Goal: Find specific page/section: Find specific page/section

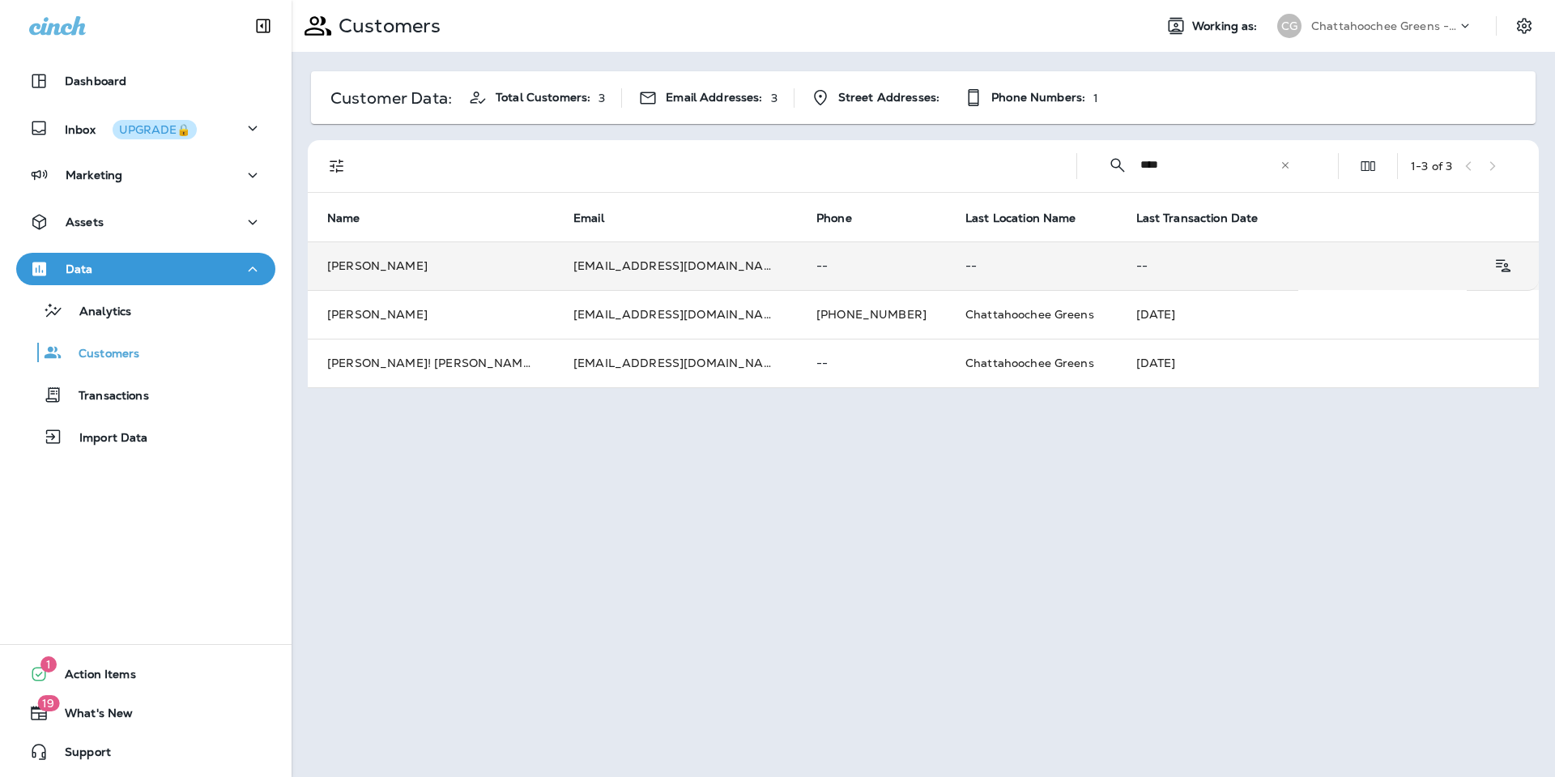
click at [441, 276] on td "[PERSON_NAME]" at bounding box center [431, 265] width 246 height 49
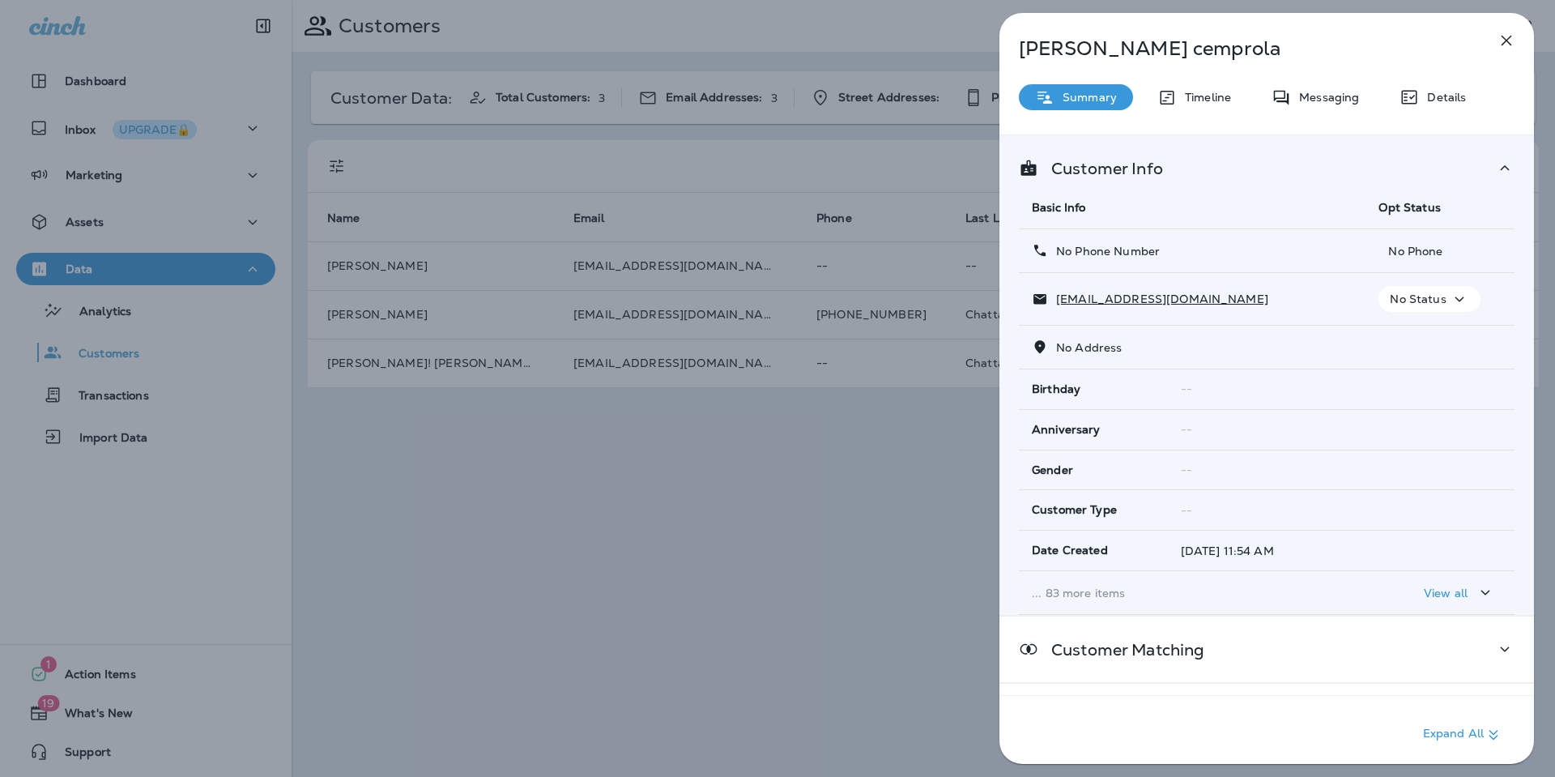
click at [1088, 598] on p "... 83 more items" at bounding box center [1192, 592] width 321 height 13
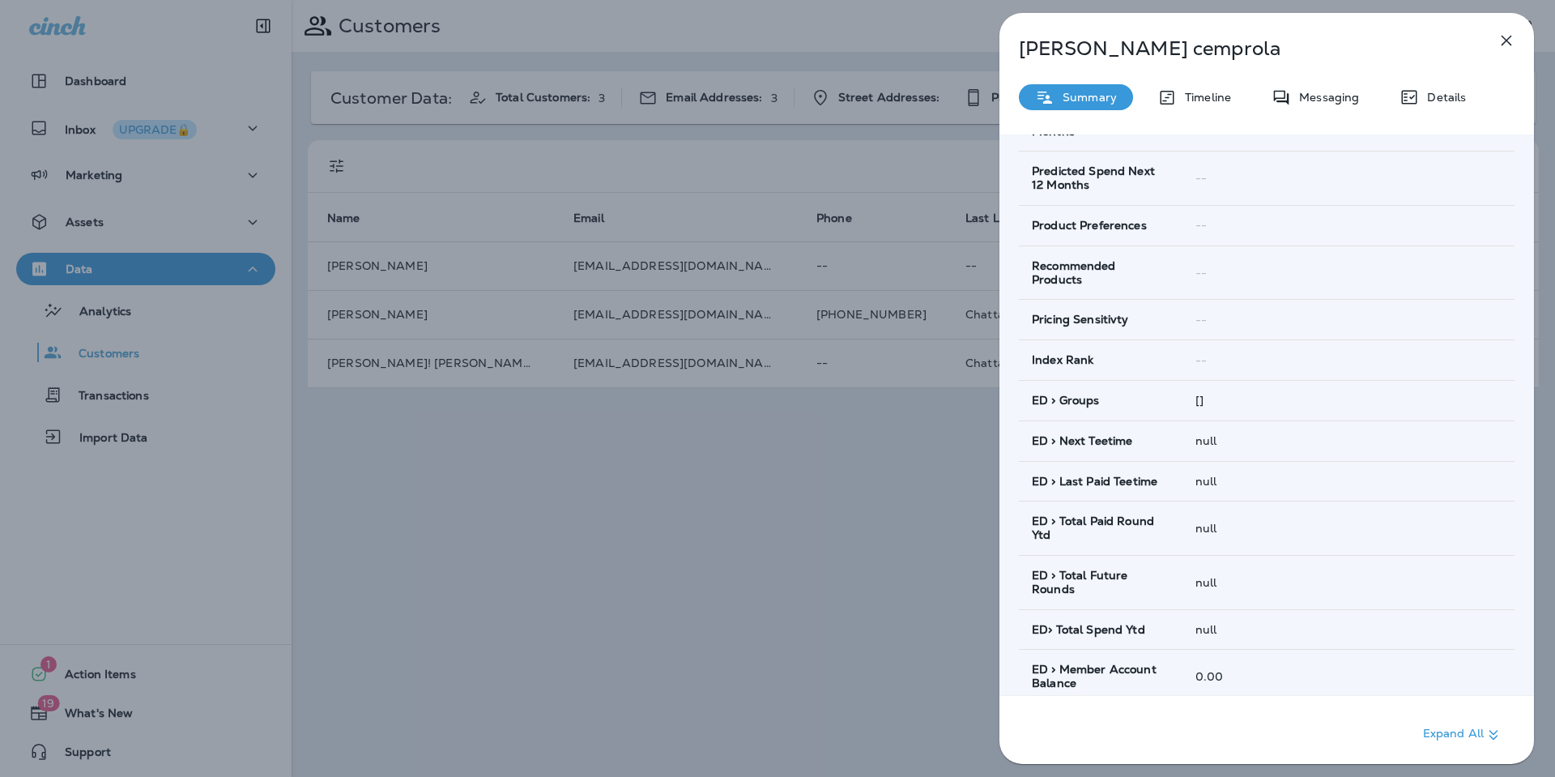
scroll to position [685, 0]
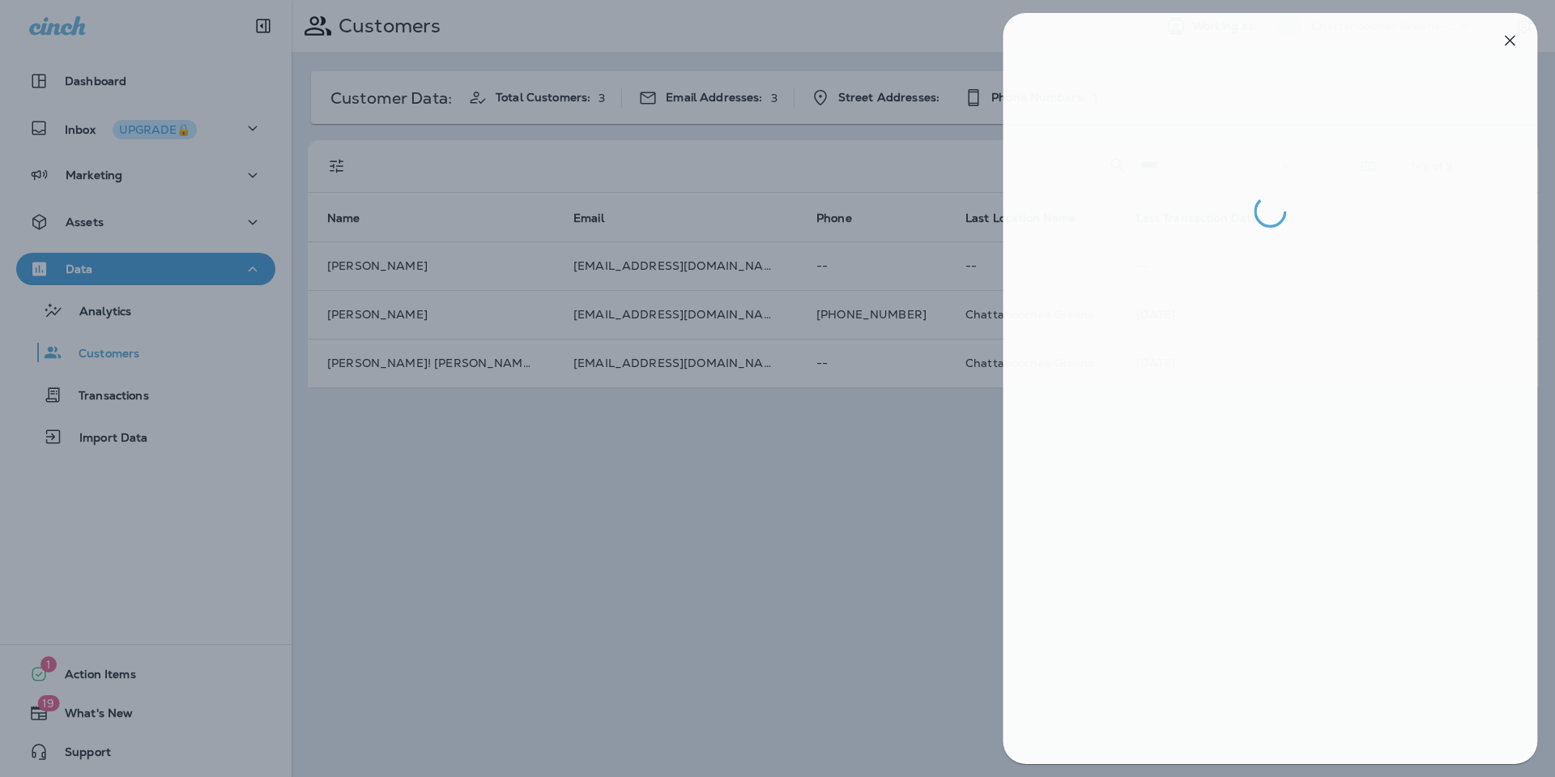
click at [827, 528] on div at bounding box center [780, 388] width 1555 height 777
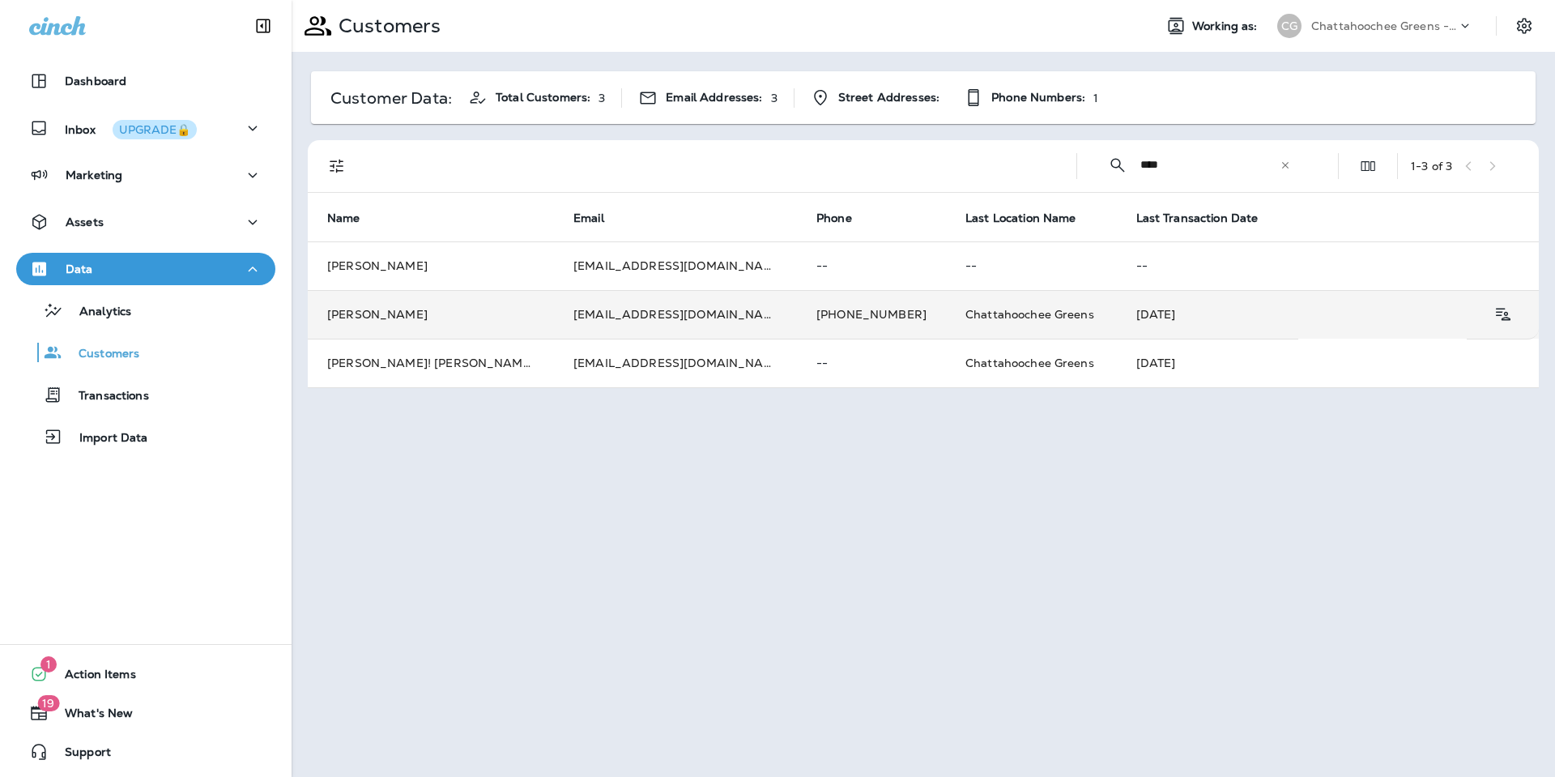
click at [496, 313] on td "[PERSON_NAME]" at bounding box center [431, 314] width 246 height 49
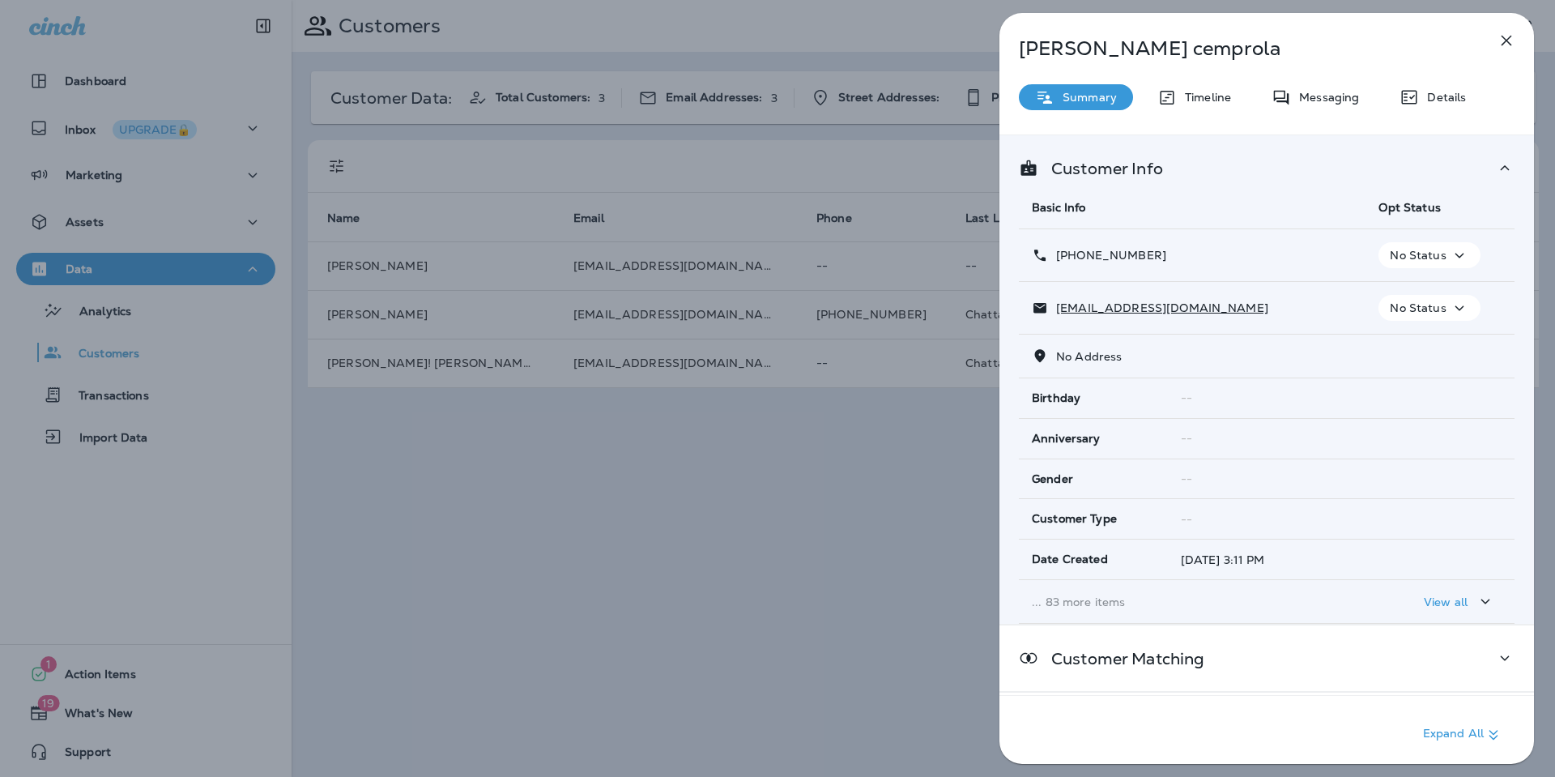
click at [1084, 612] on td "... 83 more items" at bounding box center [1192, 602] width 347 height 44
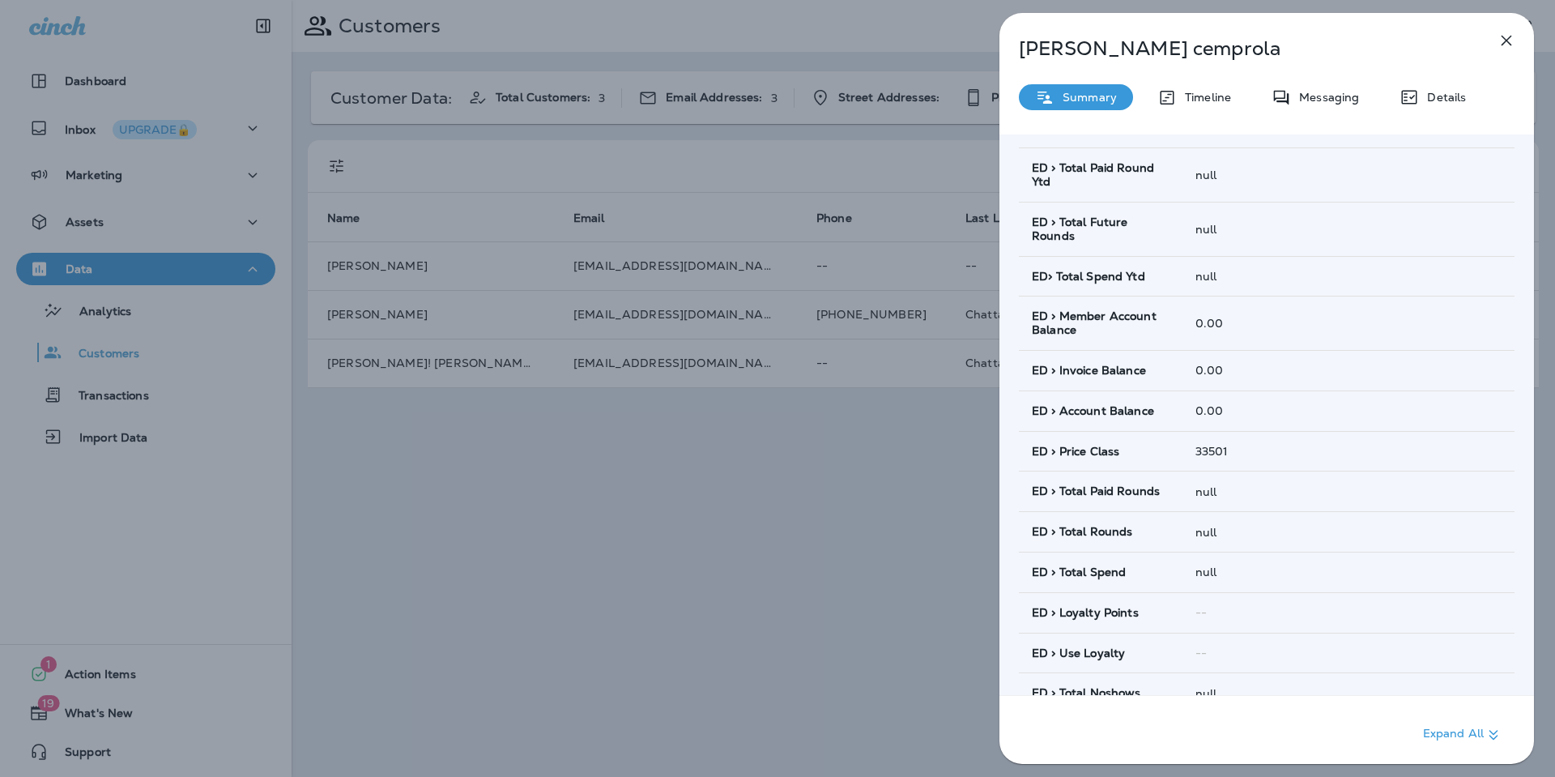
scroll to position [905, 0]
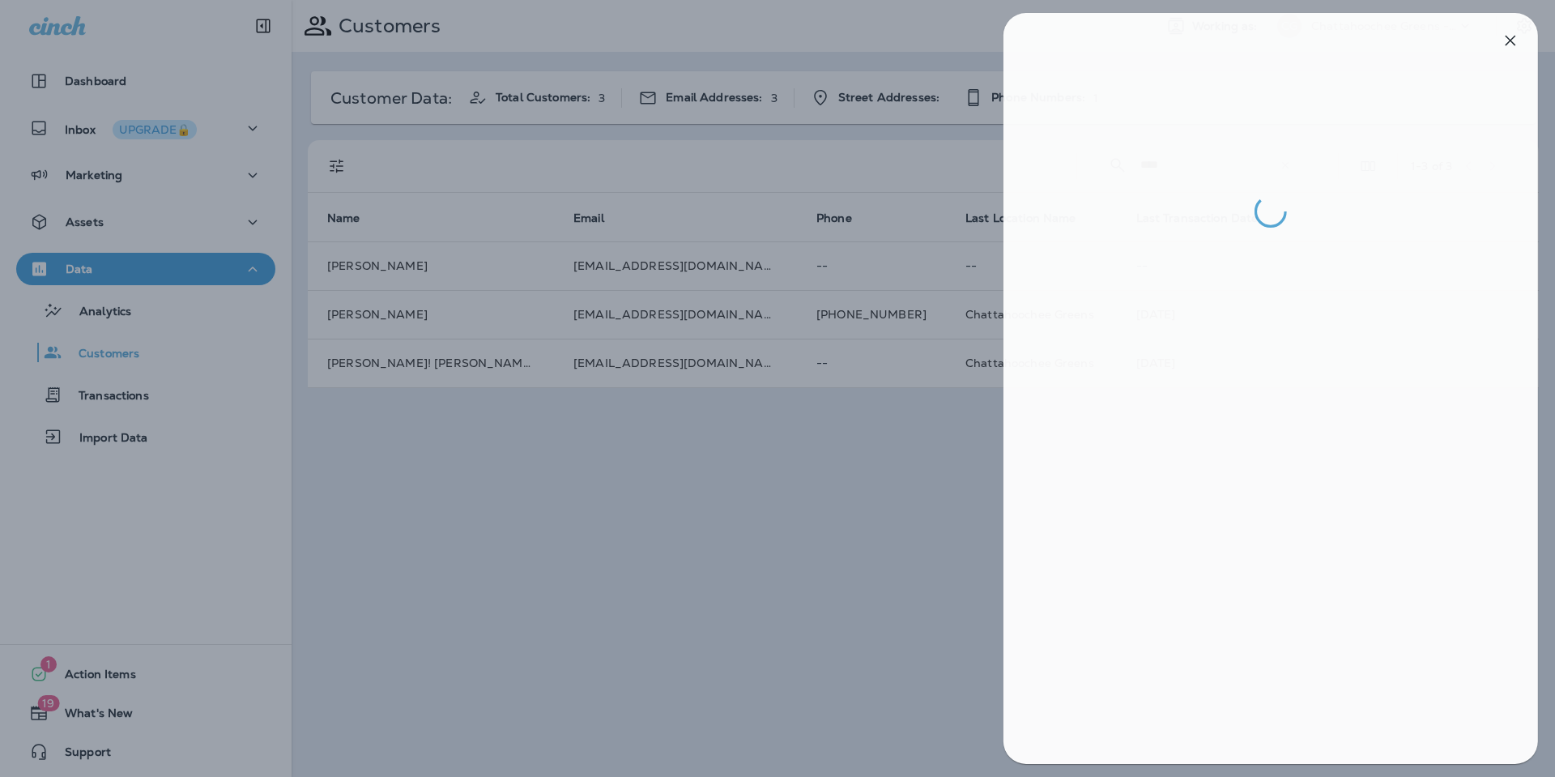
click at [820, 568] on div at bounding box center [781, 388] width 1555 height 777
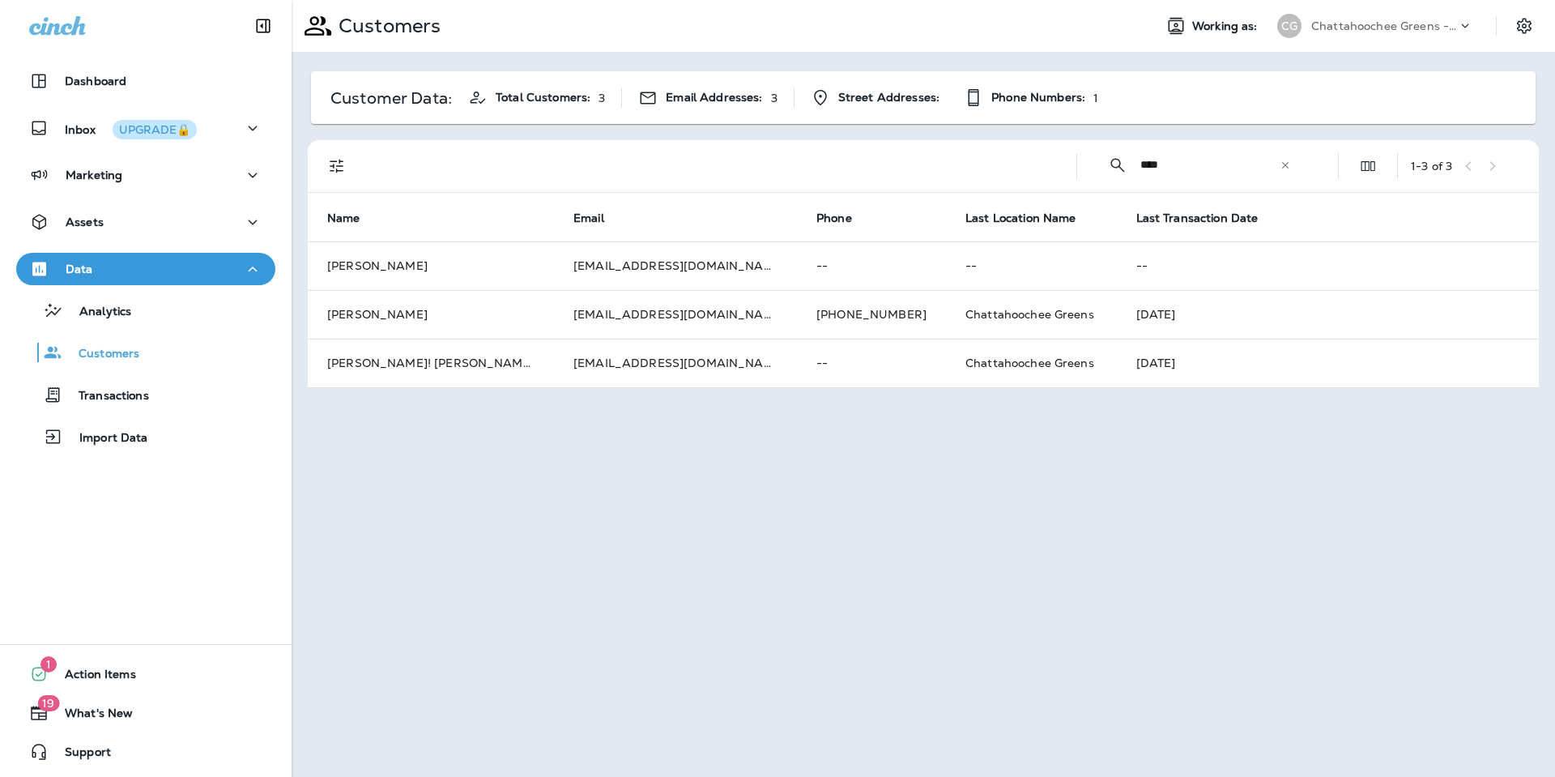
click at [1184, 164] on input "****" at bounding box center [1209, 164] width 139 height 43
click at [1297, 164] on div "​ **** ​ ​" at bounding box center [1199, 164] width 219 height 43
click at [1291, 165] on div "​ **** ​ ​" at bounding box center [1199, 164] width 219 height 43
click at [1285, 166] on icon at bounding box center [1285, 165] width 11 height 11
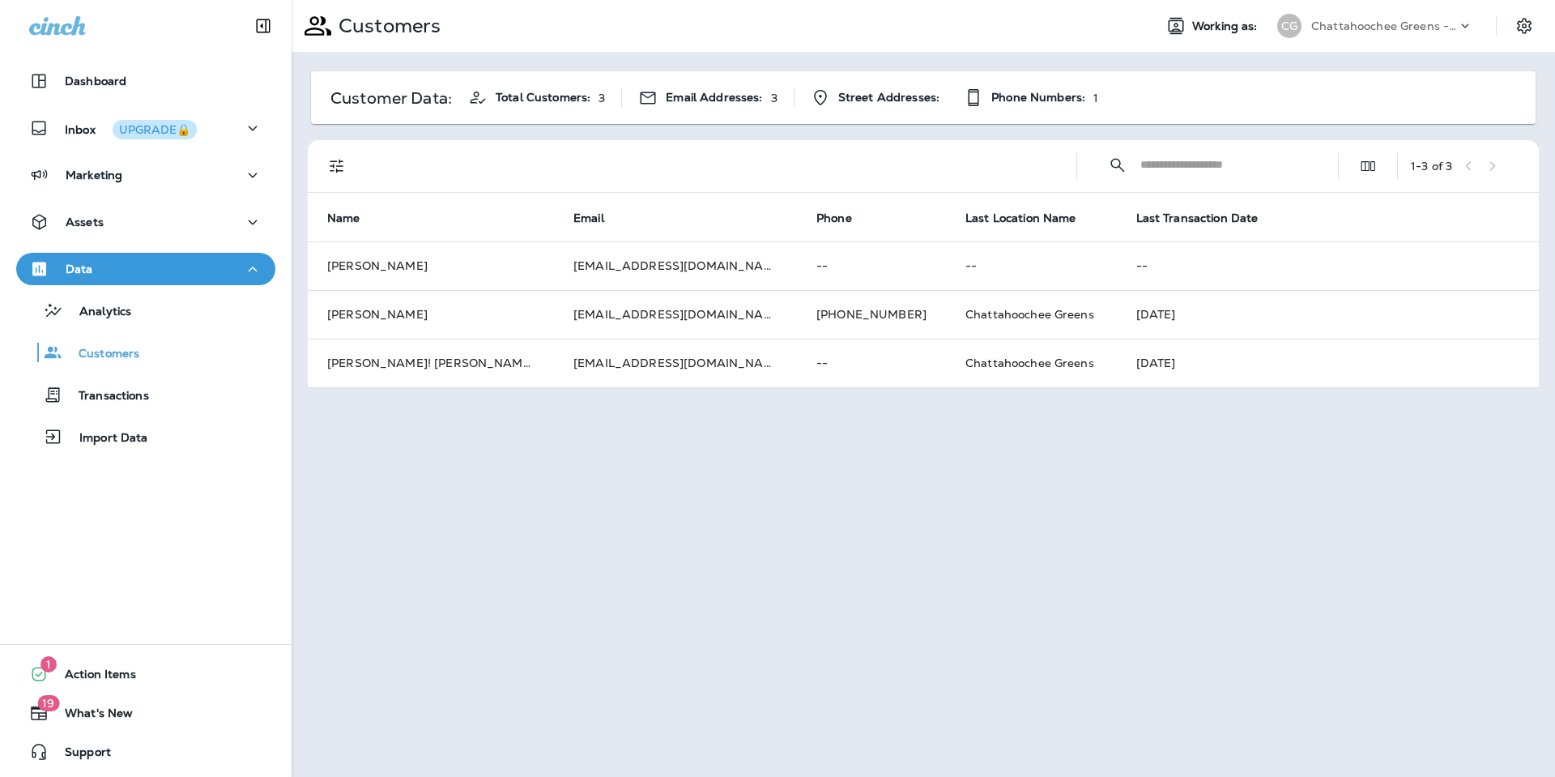
click at [1237, 164] on input "text" at bounding box center [1224, 164] width 168 height 43
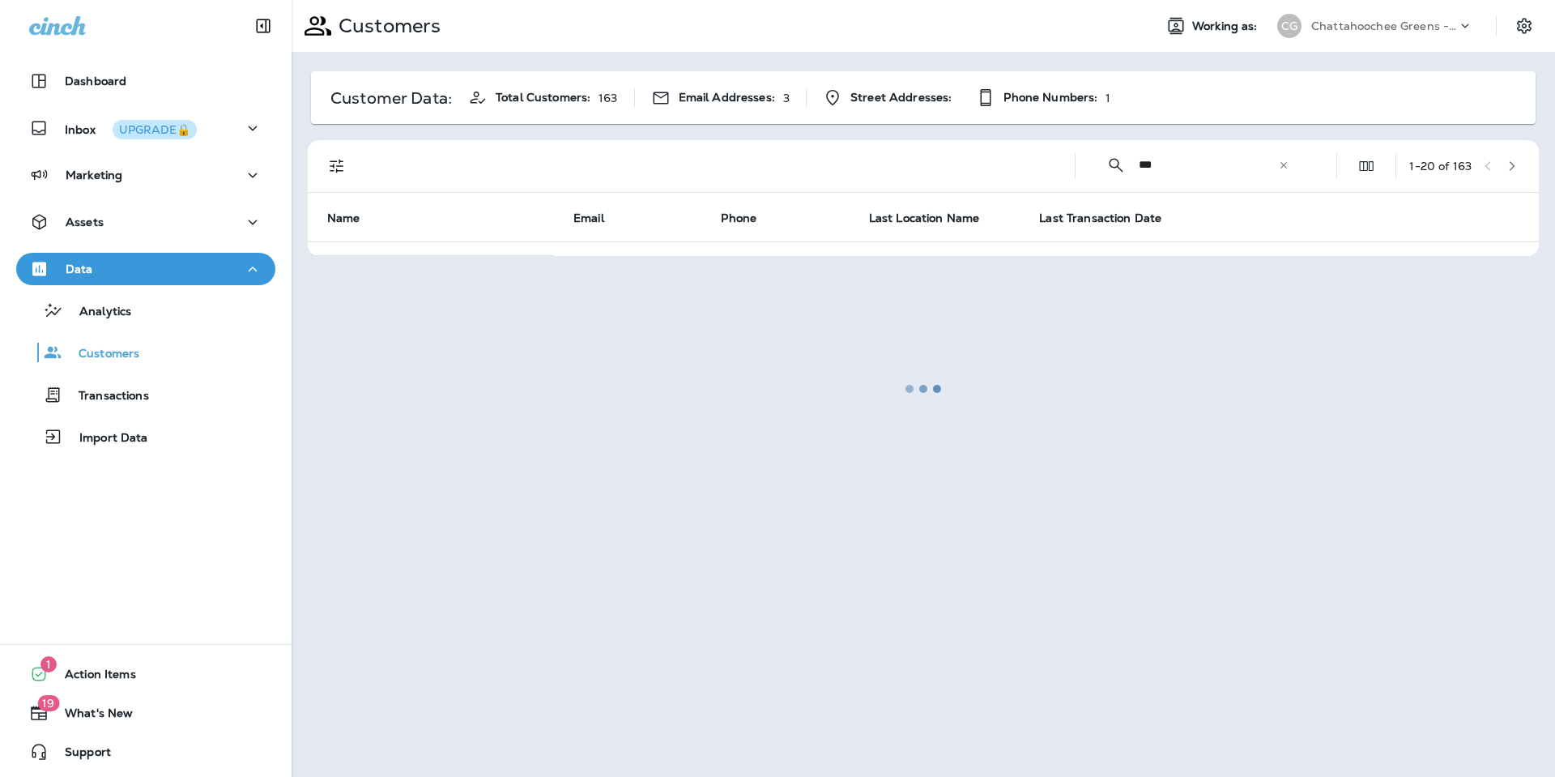
type input "********"
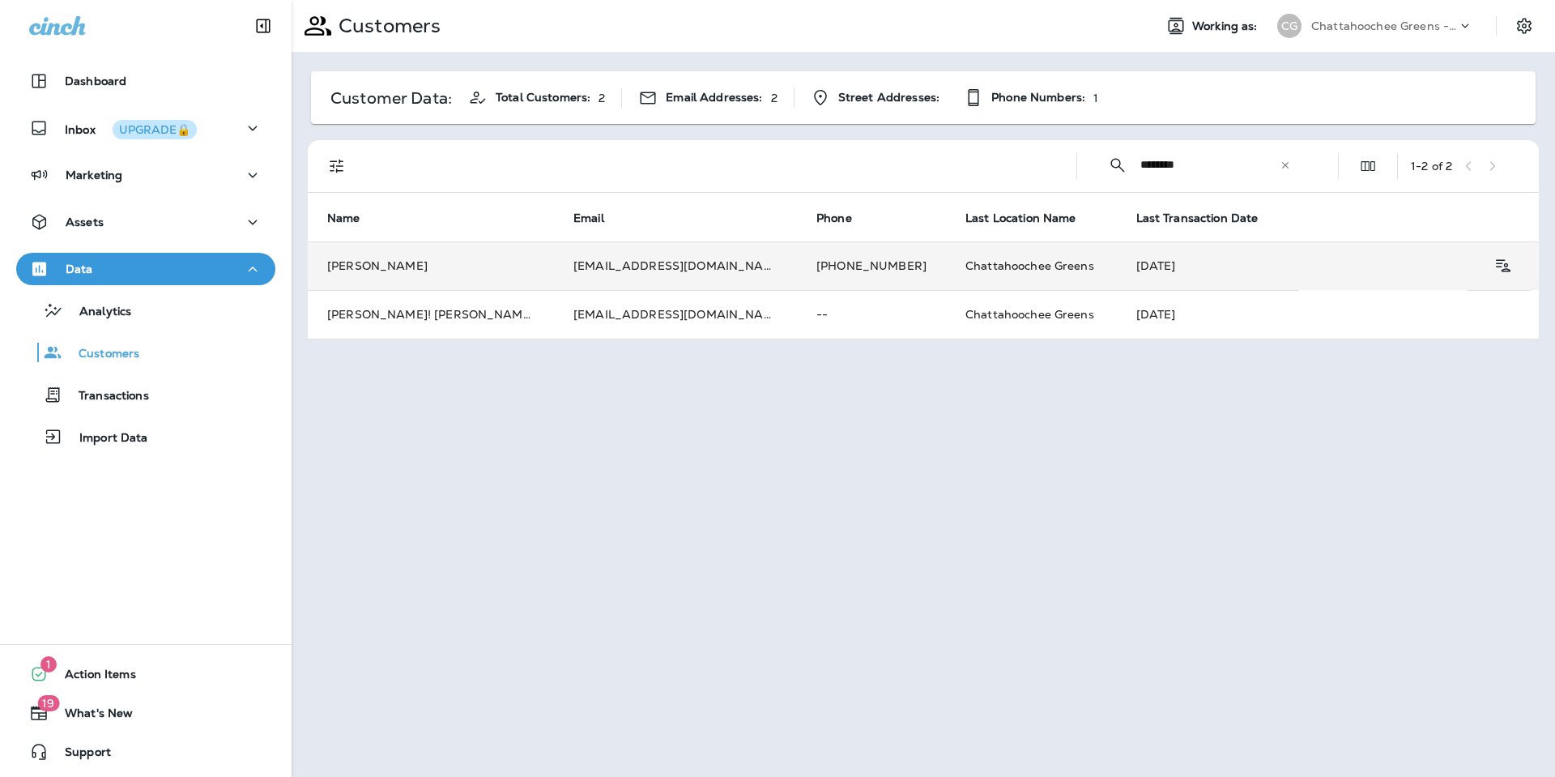
click at [540, 272] on td "[PERSON_NAME]" at bounding box center [431, 265] width 246 height 49
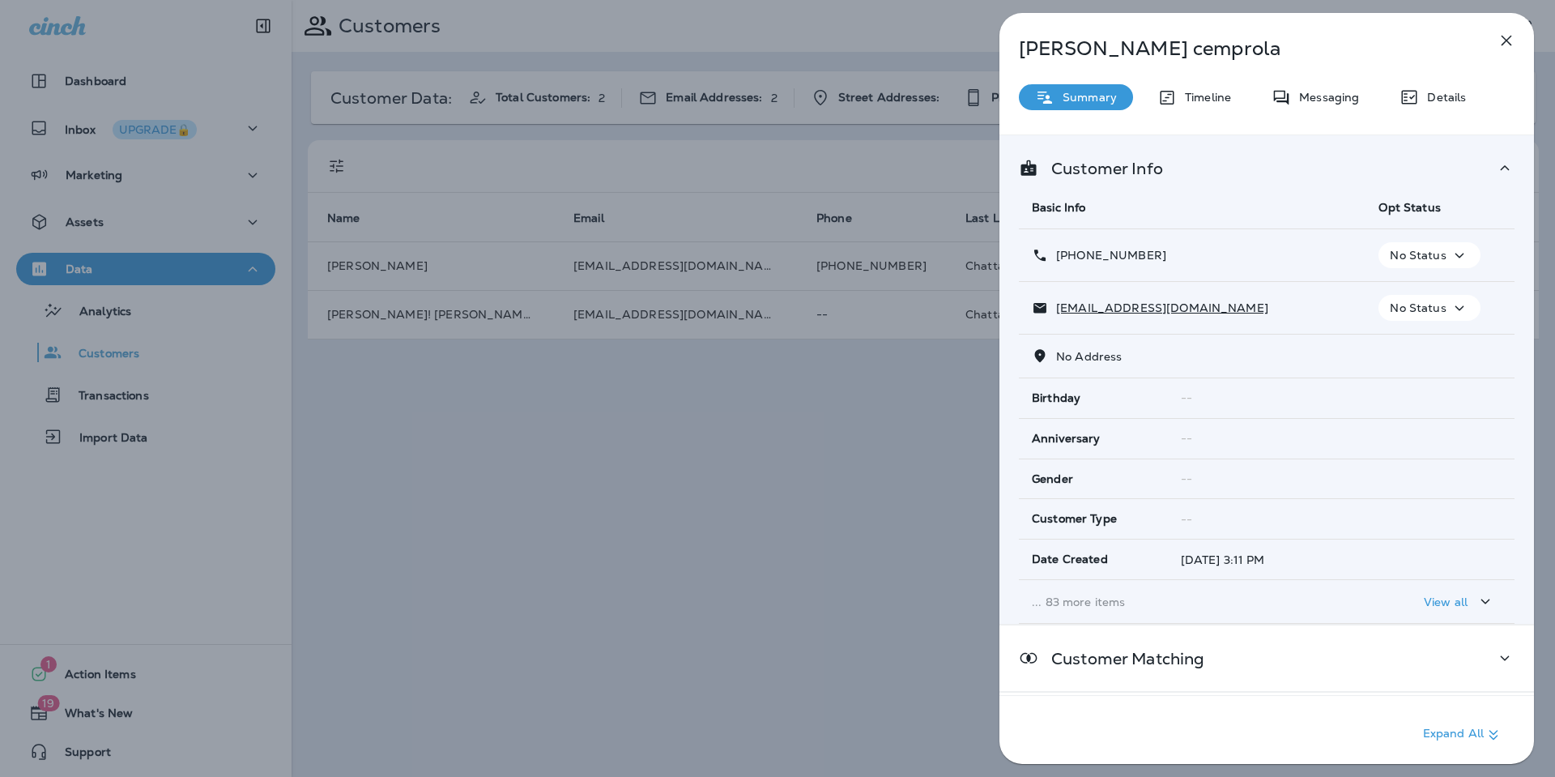
click at [1091, 591] on td "... 83 more items" at bounding box center [1192, 602] width 347 height 44
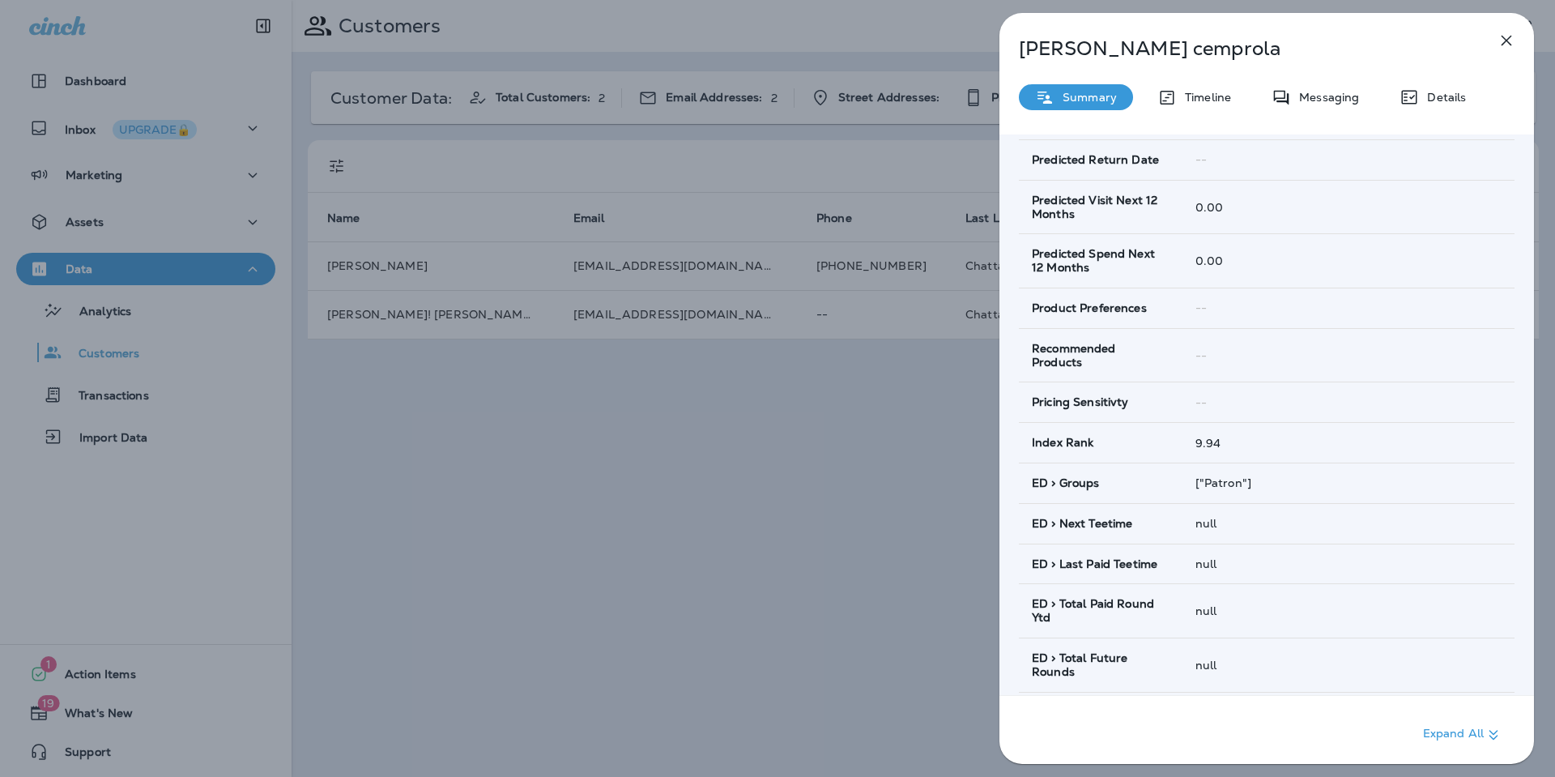
scroll to position [483, 0]
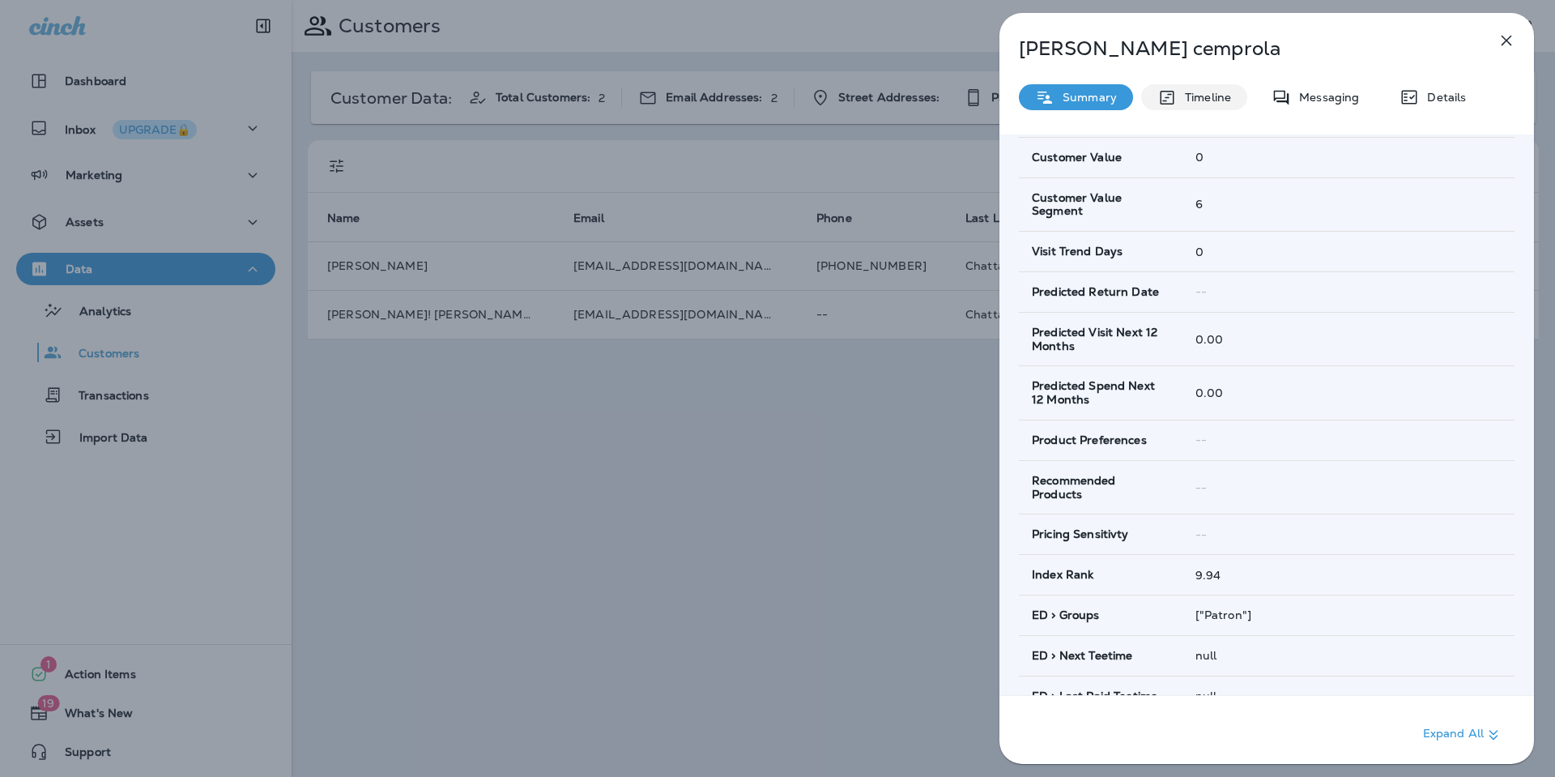
click at [1202, 105] on div "Timeline" at bounding box center [1194, 97] width 106 height 26
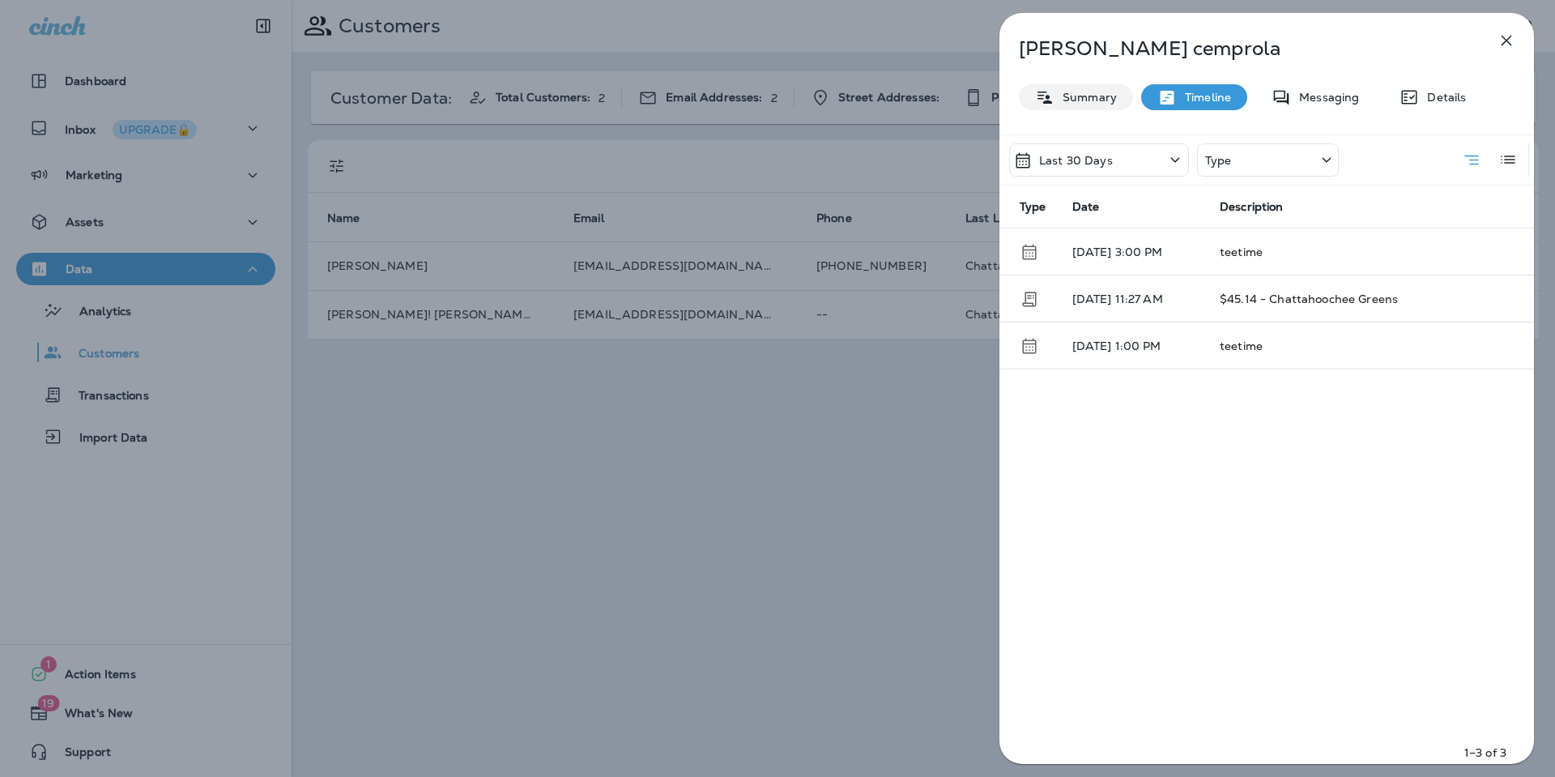
click at [1095, 98] on p "Summary" at bounding box center [1085, 97] width 62 height 13
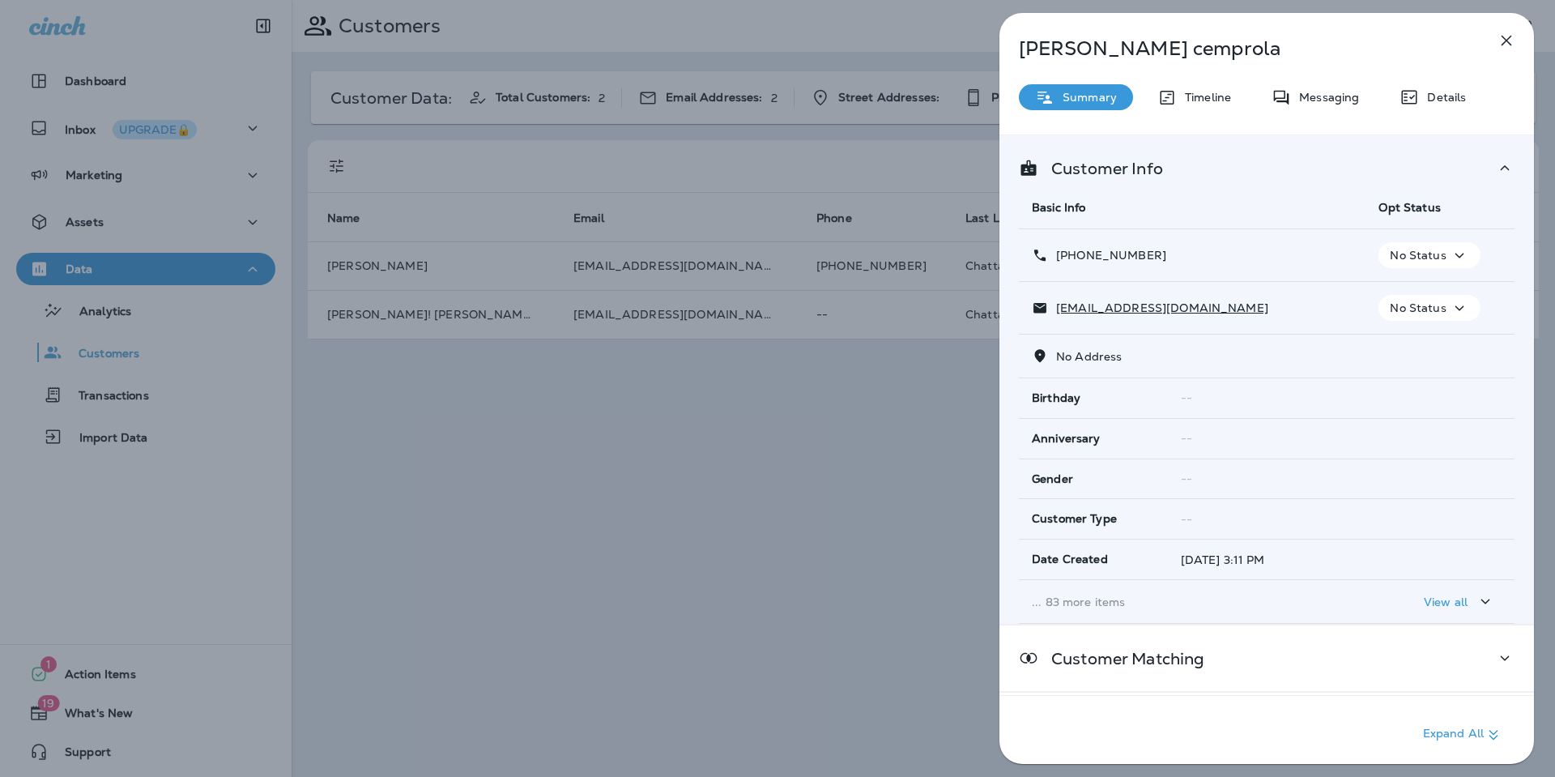
click at [777, 471] on div "[PERSON_NAME] Summary Timeline Messaging Details Customer Info Basic Info Opt S…" at bounding box center [777, 388] width 1555 height 777
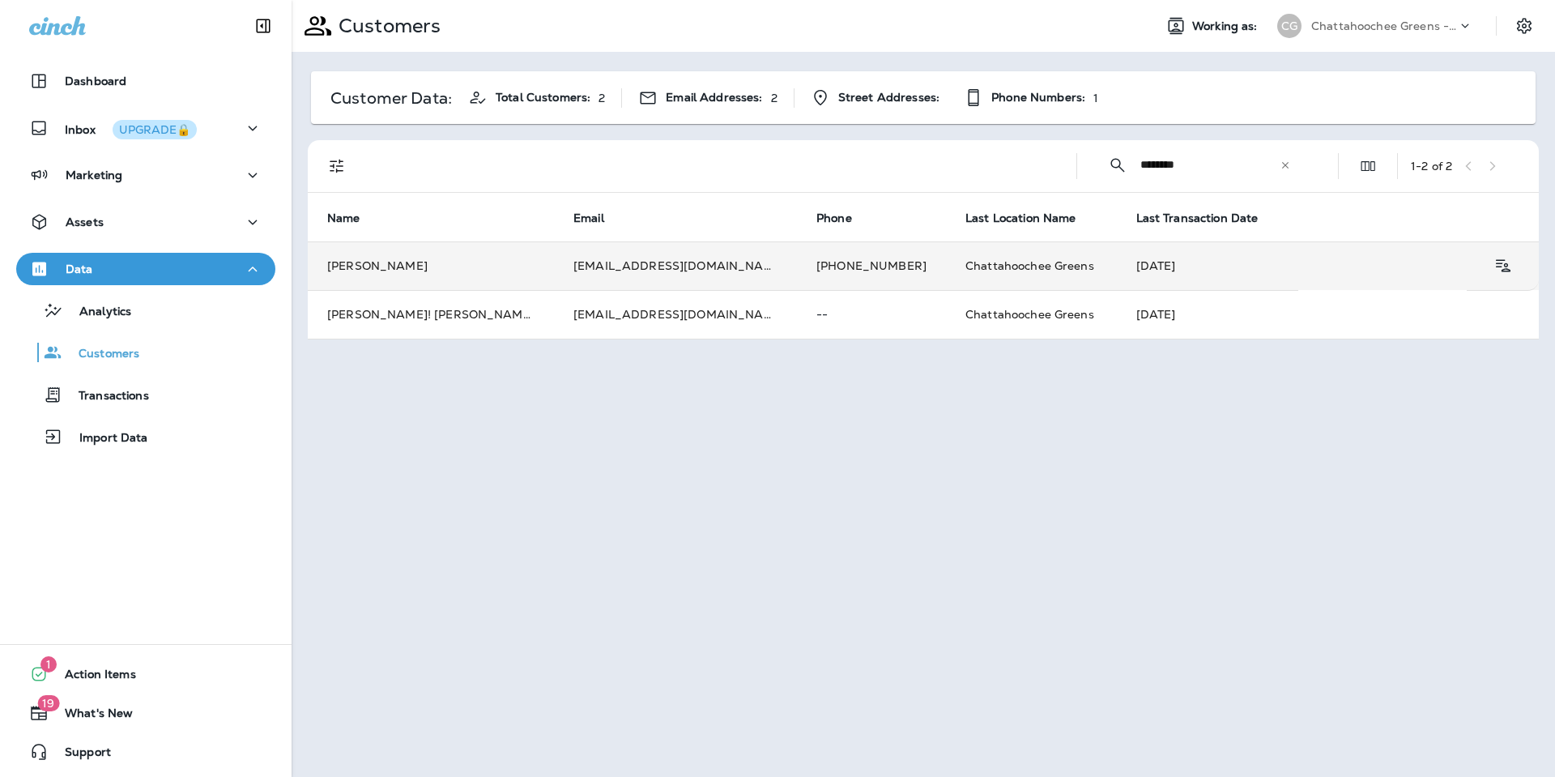
click at [729, 262] on td "[EMAIL_ADDRESS][DOMAIN_NAME]" at bounding box center [675, 265] width 243 height 49
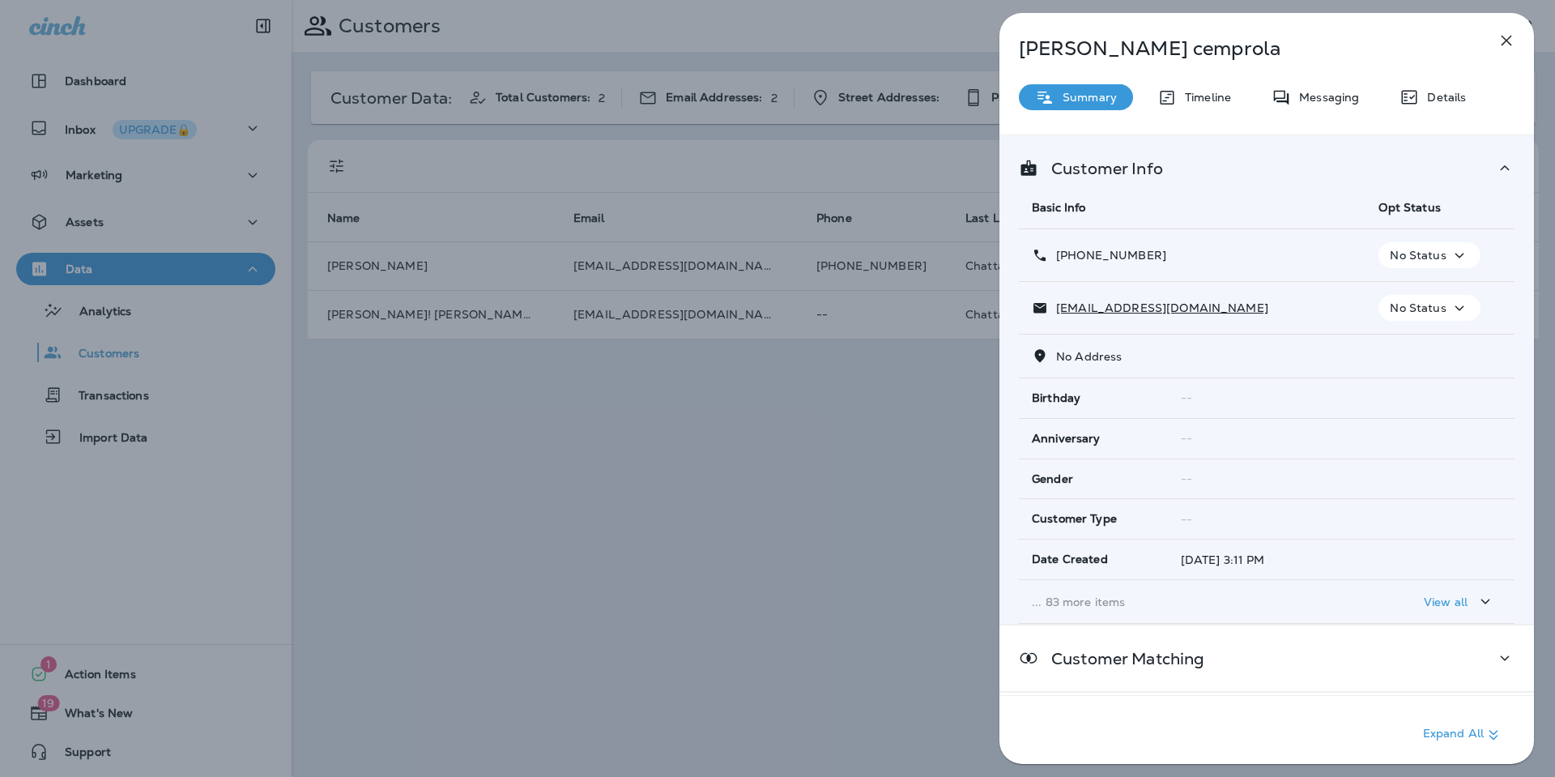
click at [1105, 606] on p "... 83 more items" at bounding box center [1192, 601] width 321 height 13
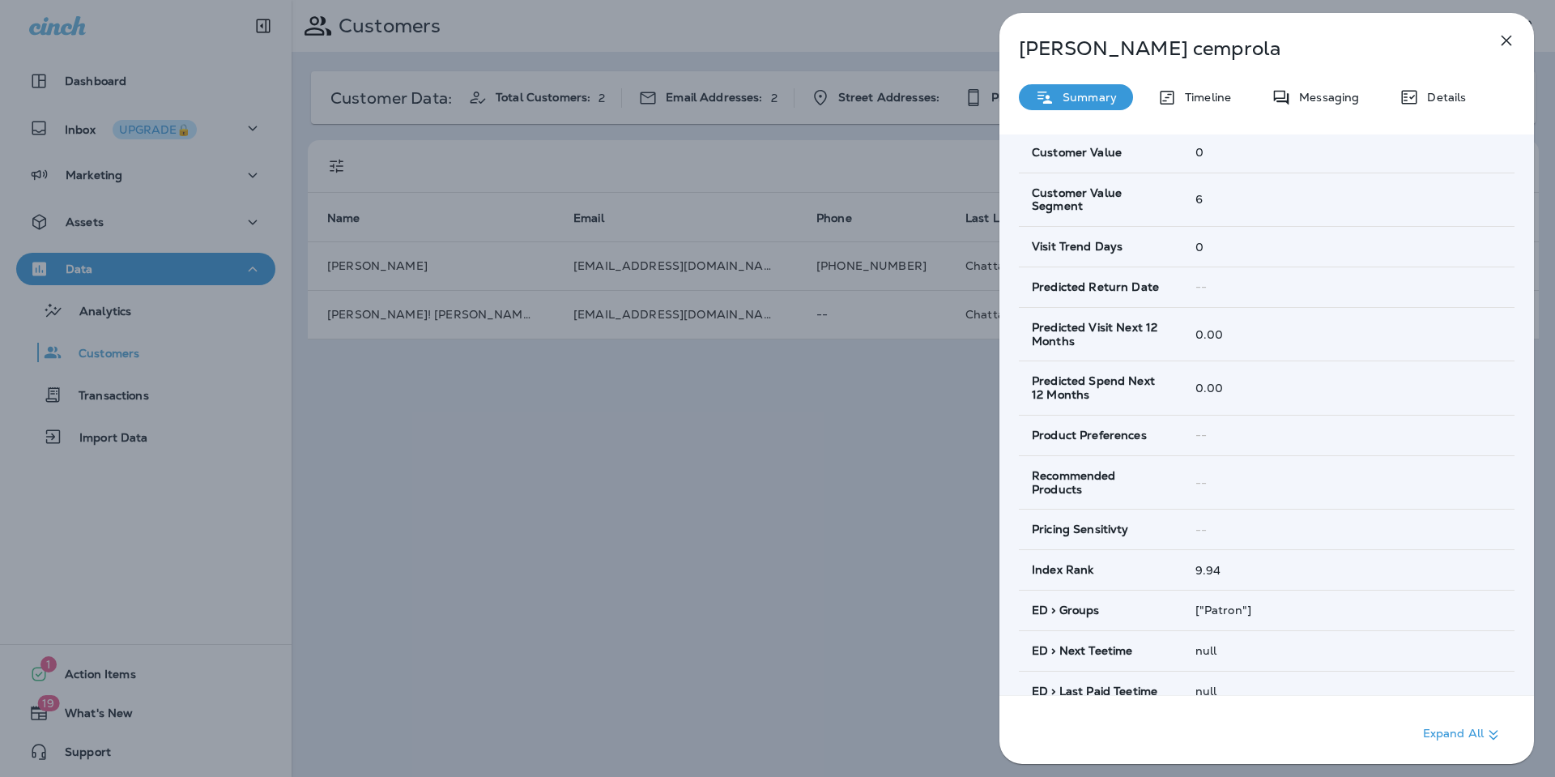
scroll to position [685, 0]
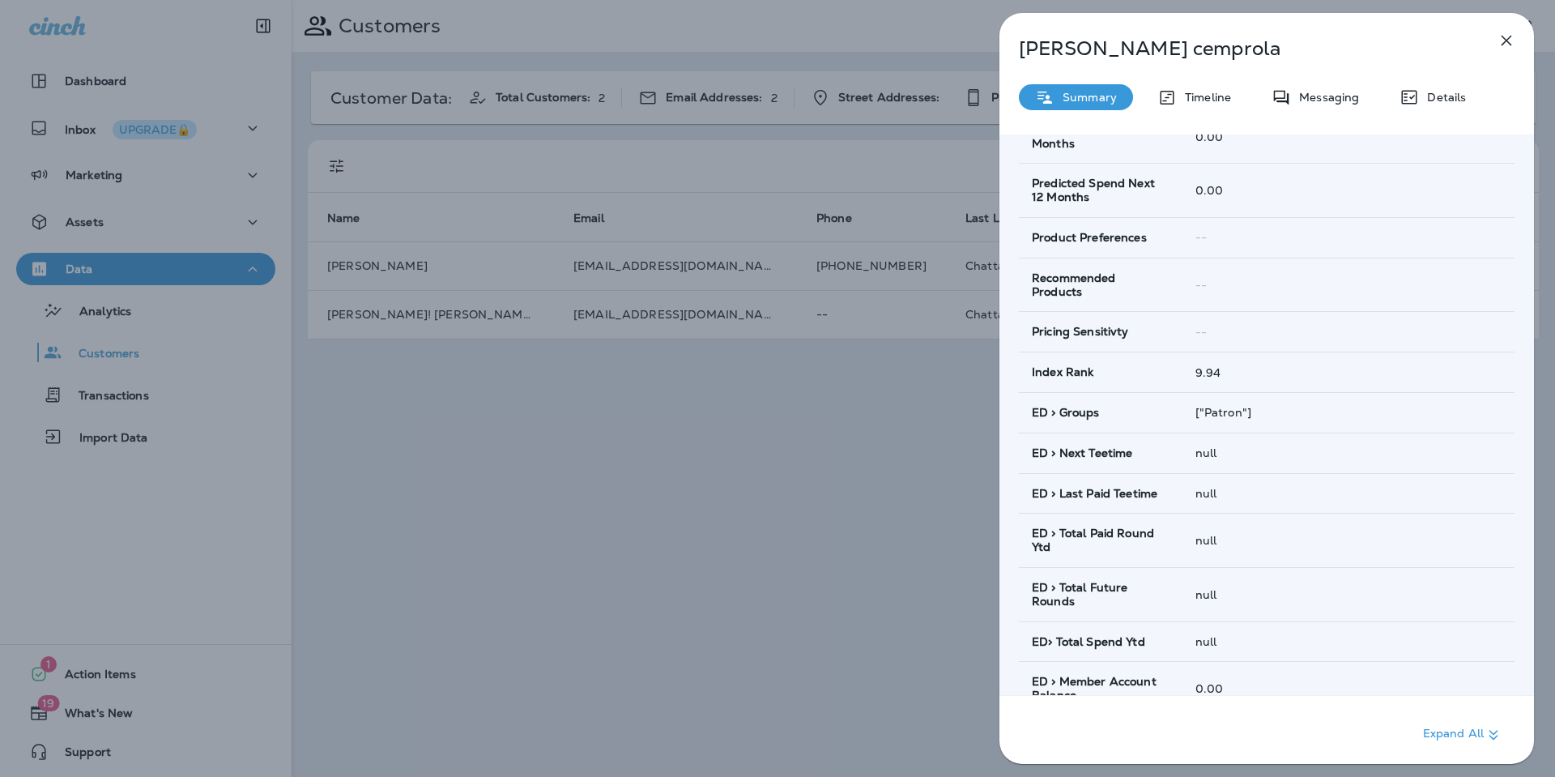
click at [806, 498] on div "[PERSON_NAME] Summary Timeline Messaging Details Customer Info Basic Info Opt S…" at bounding box center [777, 388] width 1555 height 777
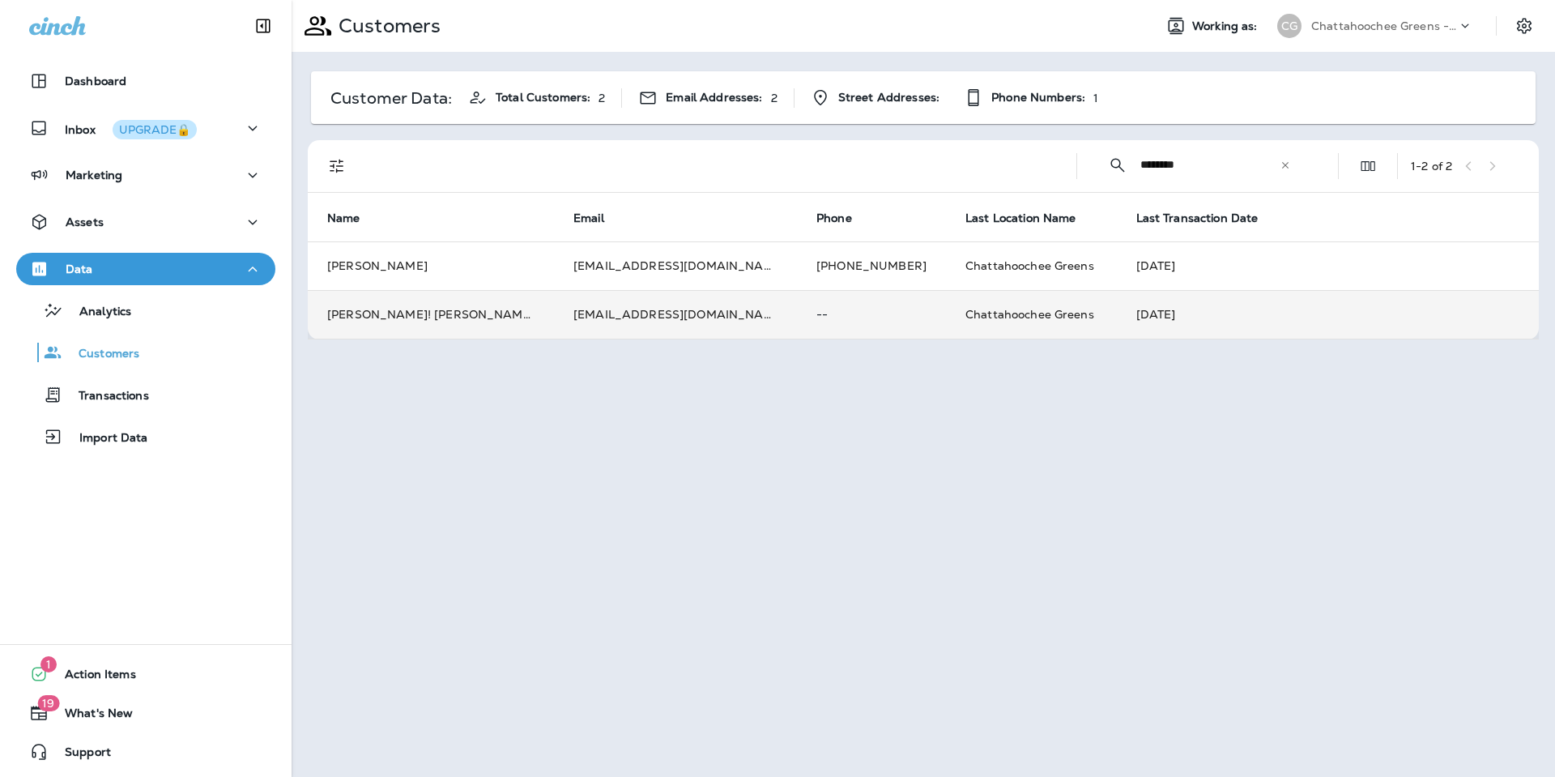
click at [670, 326] on td "[EMAIL_ADDRESS][DOMAIN_NAME]" at bounding box center [675, 314] width 243 height 49
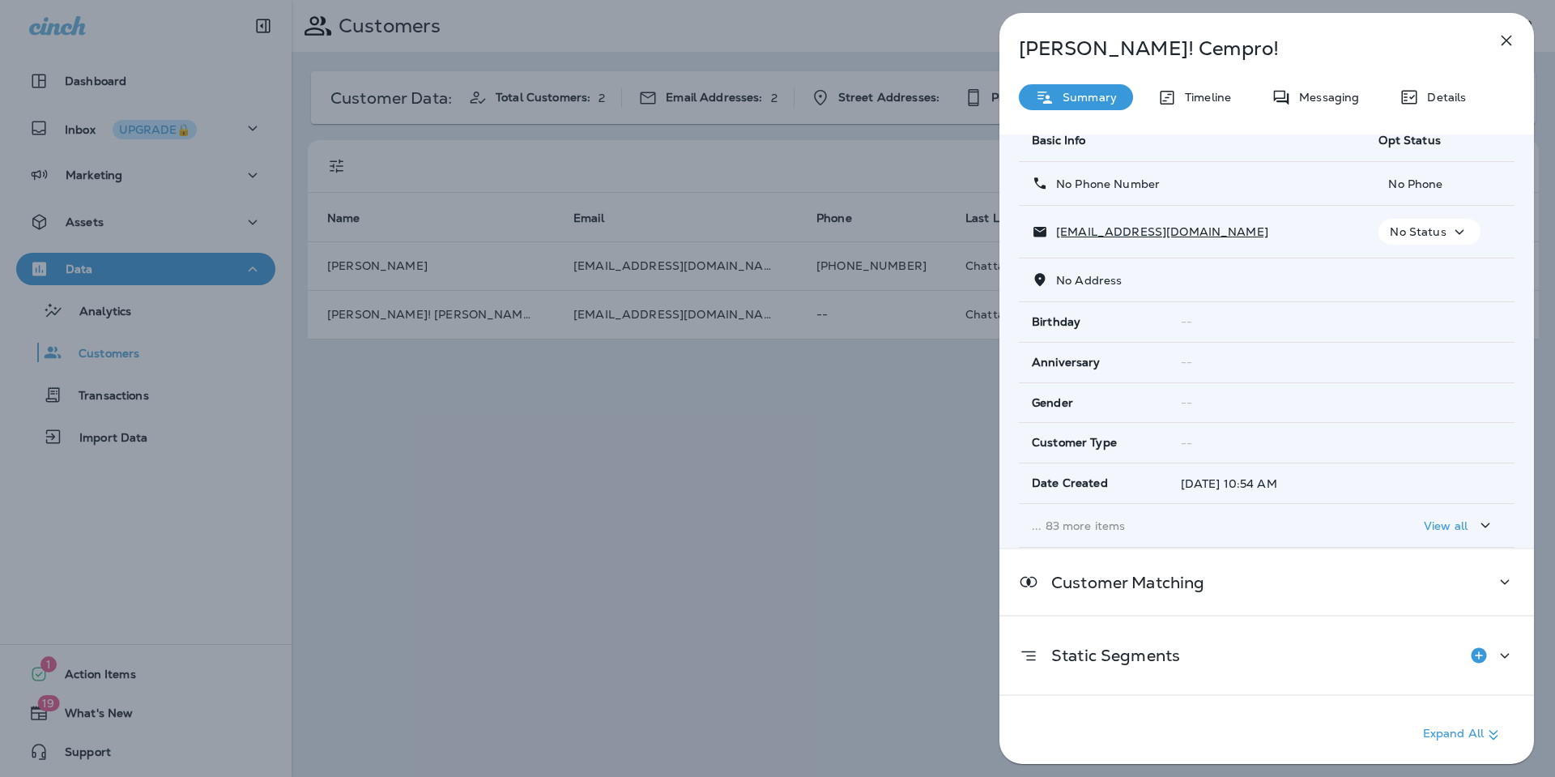
click at [1077, 513] on td "... 83 more items" at bounding box center [1192, 526] width 347 height 44
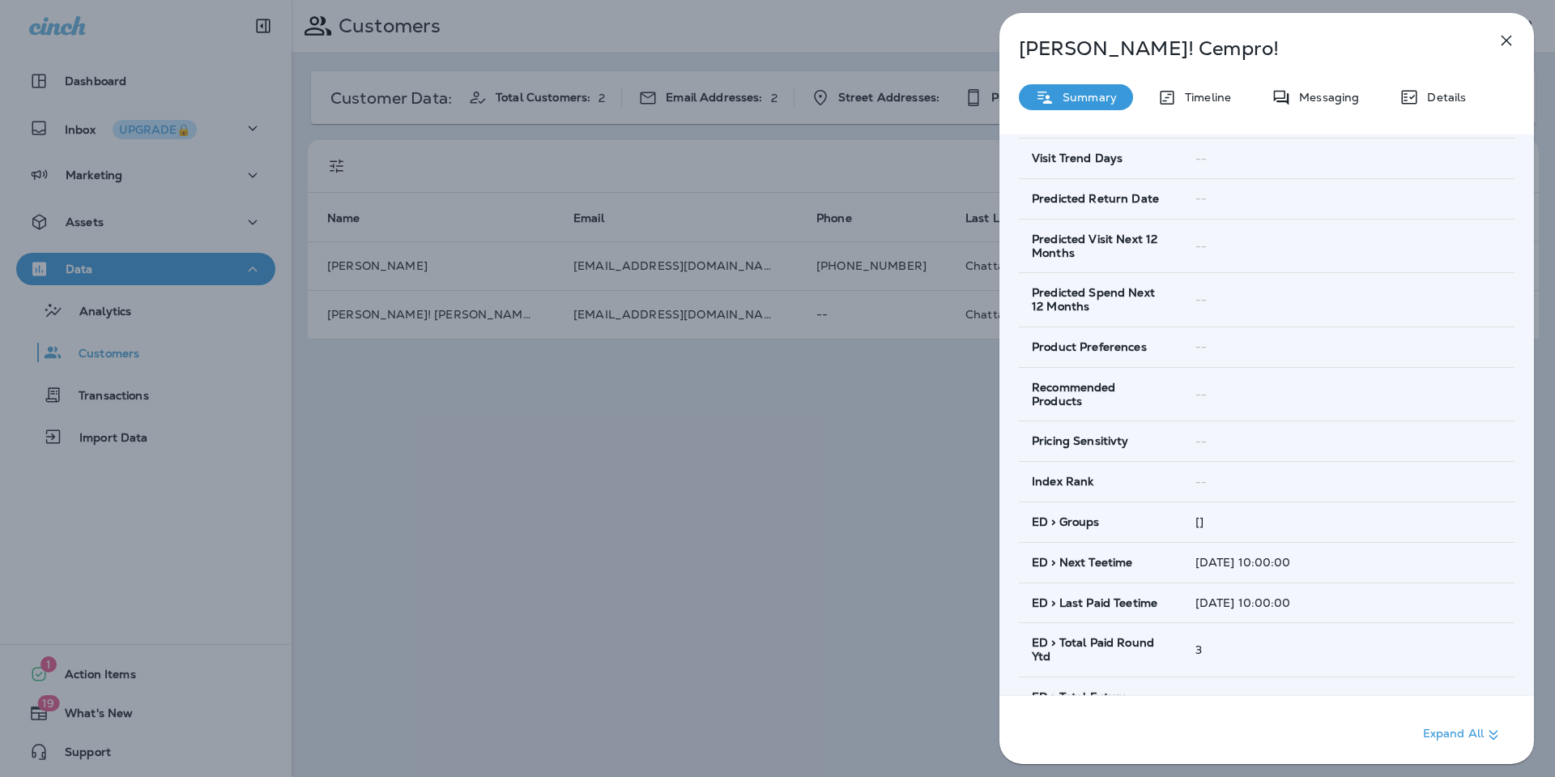
scroll to position [576, 0]
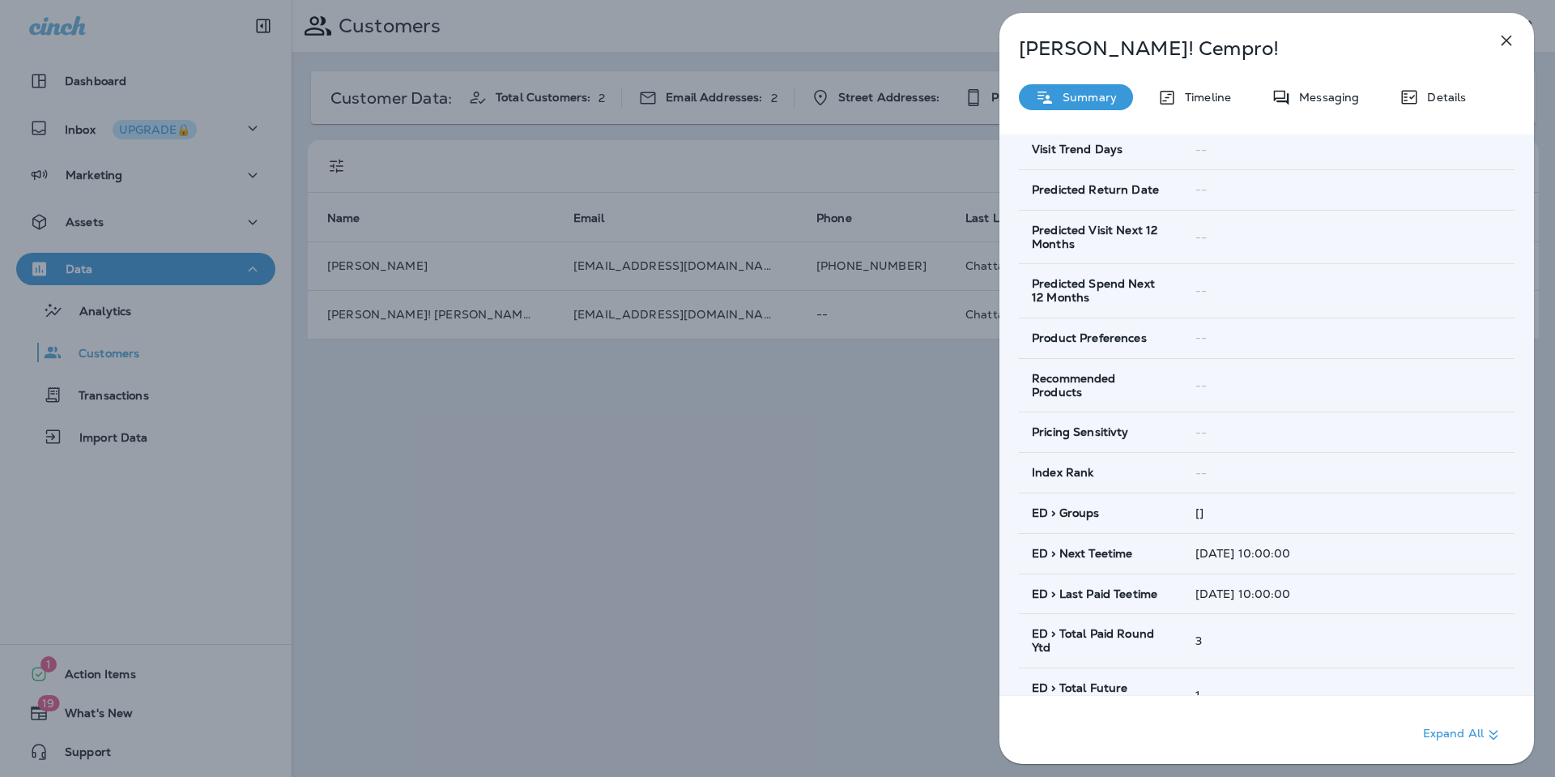
click at [807, 505] on div "[PERSON_NAME]! [PERSON_NAME]! Summary Timeline Messaging Details Customer Info …" at bounding box center [777, 388] width 1555 height 777
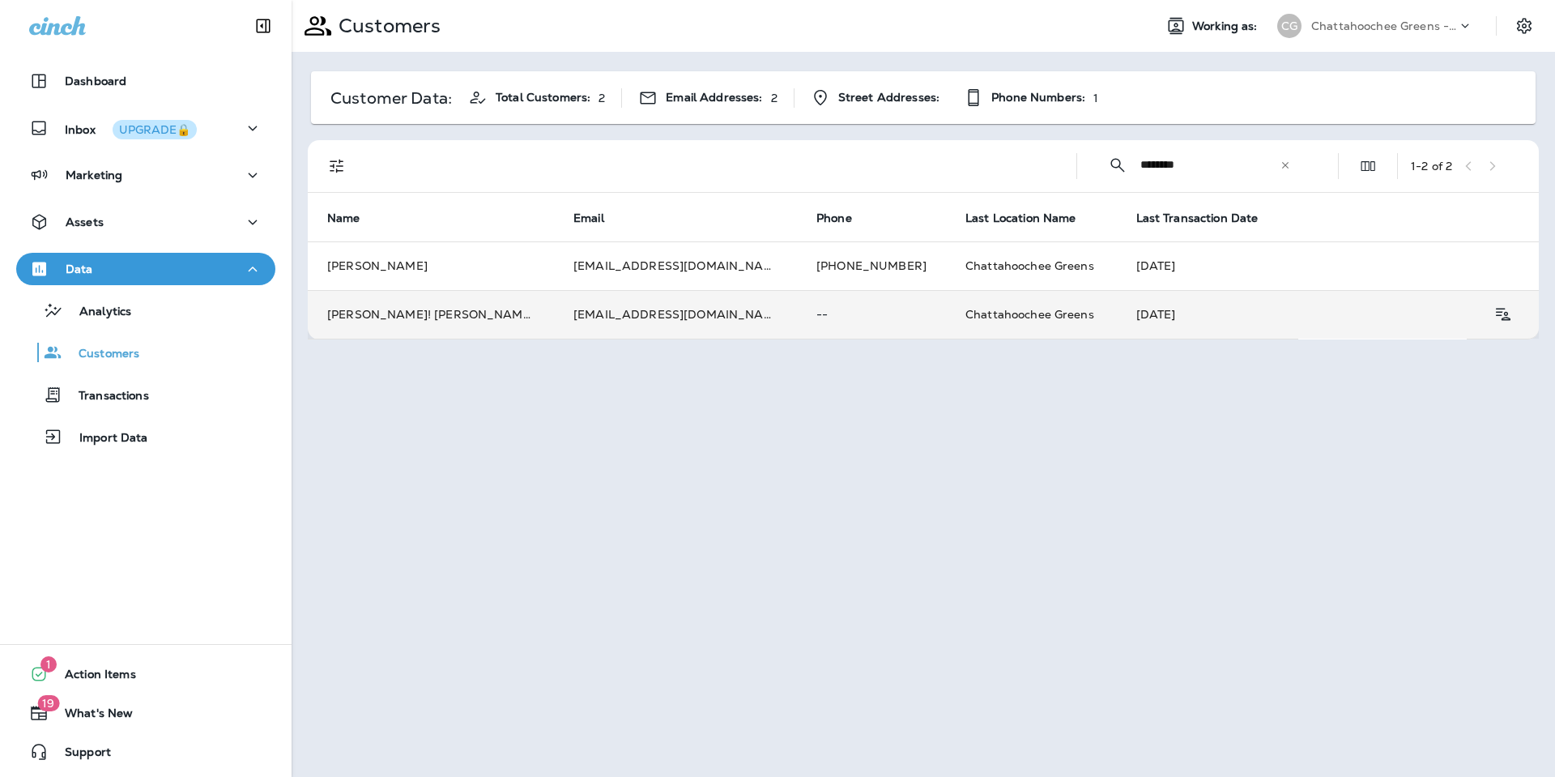
click at [797, 323] on td "--" at bounding box center [871, 314] width 149 height 49
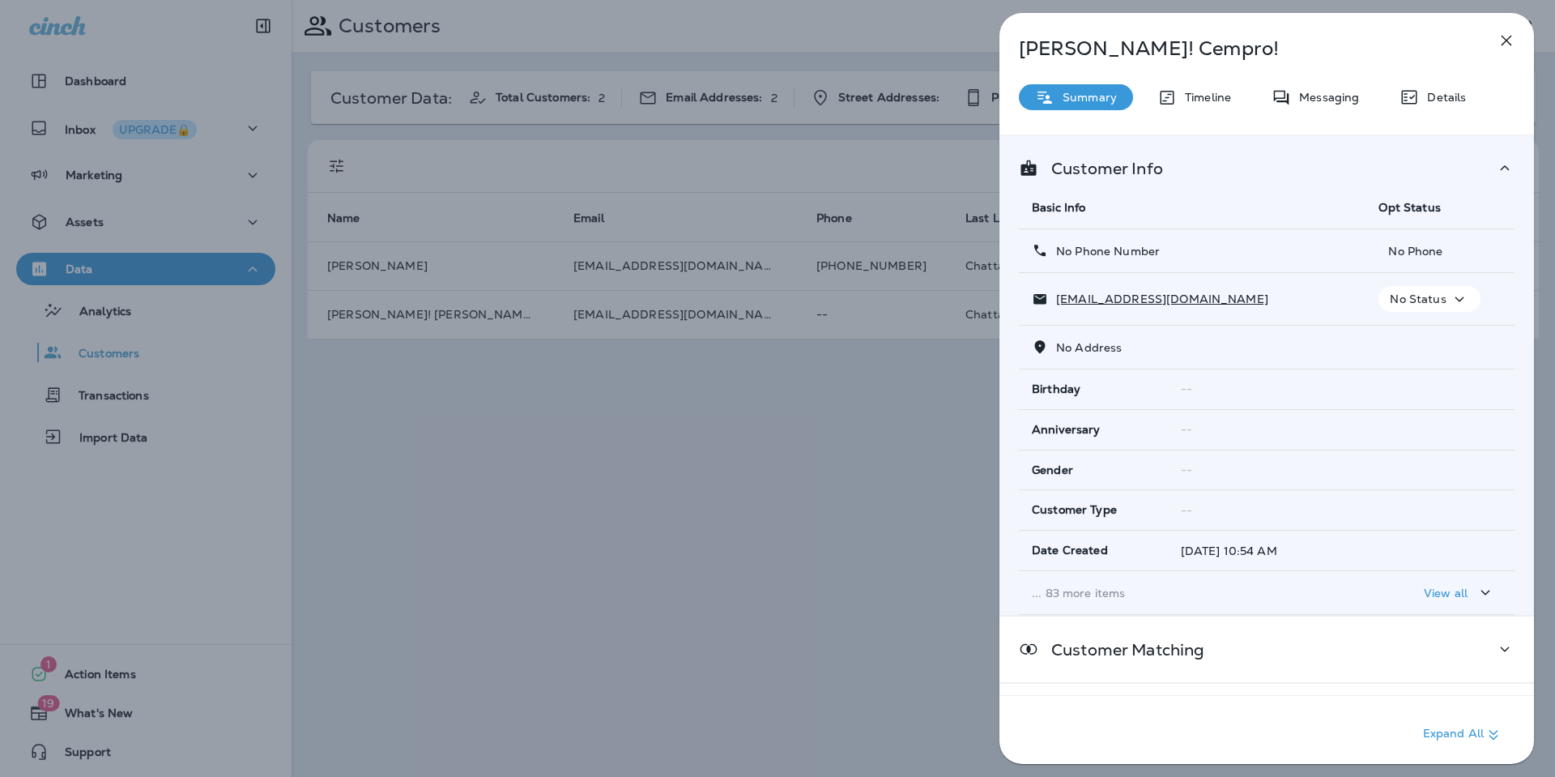
click at [1104, 598] on p "... 83 more items" at bounding box center [1192, 592] width 321 height 13
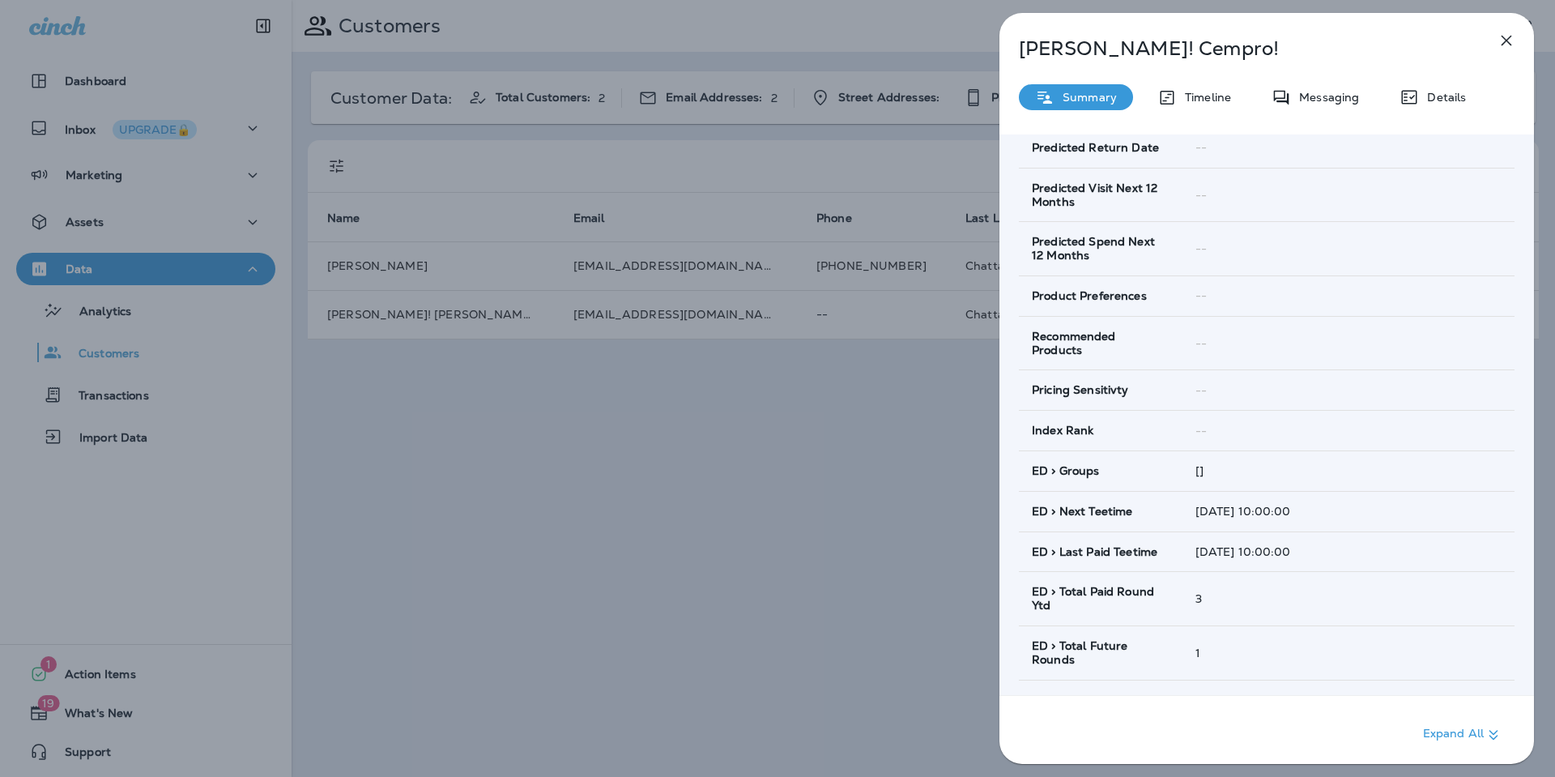
scroll to position [637, 0]
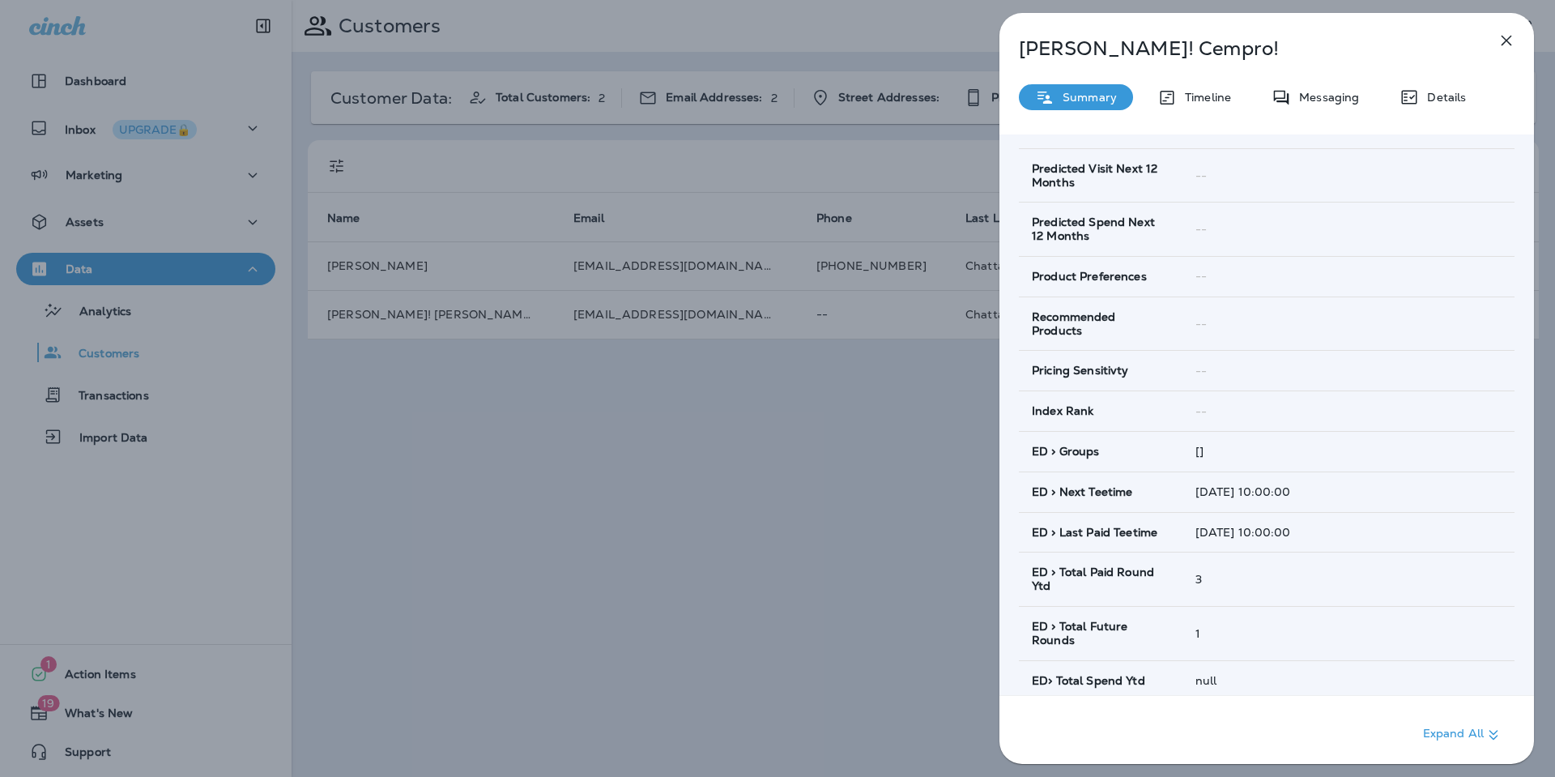
click at [871, 564] on div "[PERSON_NAME]! [PERSON_NAME]! Summary Timeline Messaging Details Customer Info …" at bounding box center [777, 388] width 1555 height 777
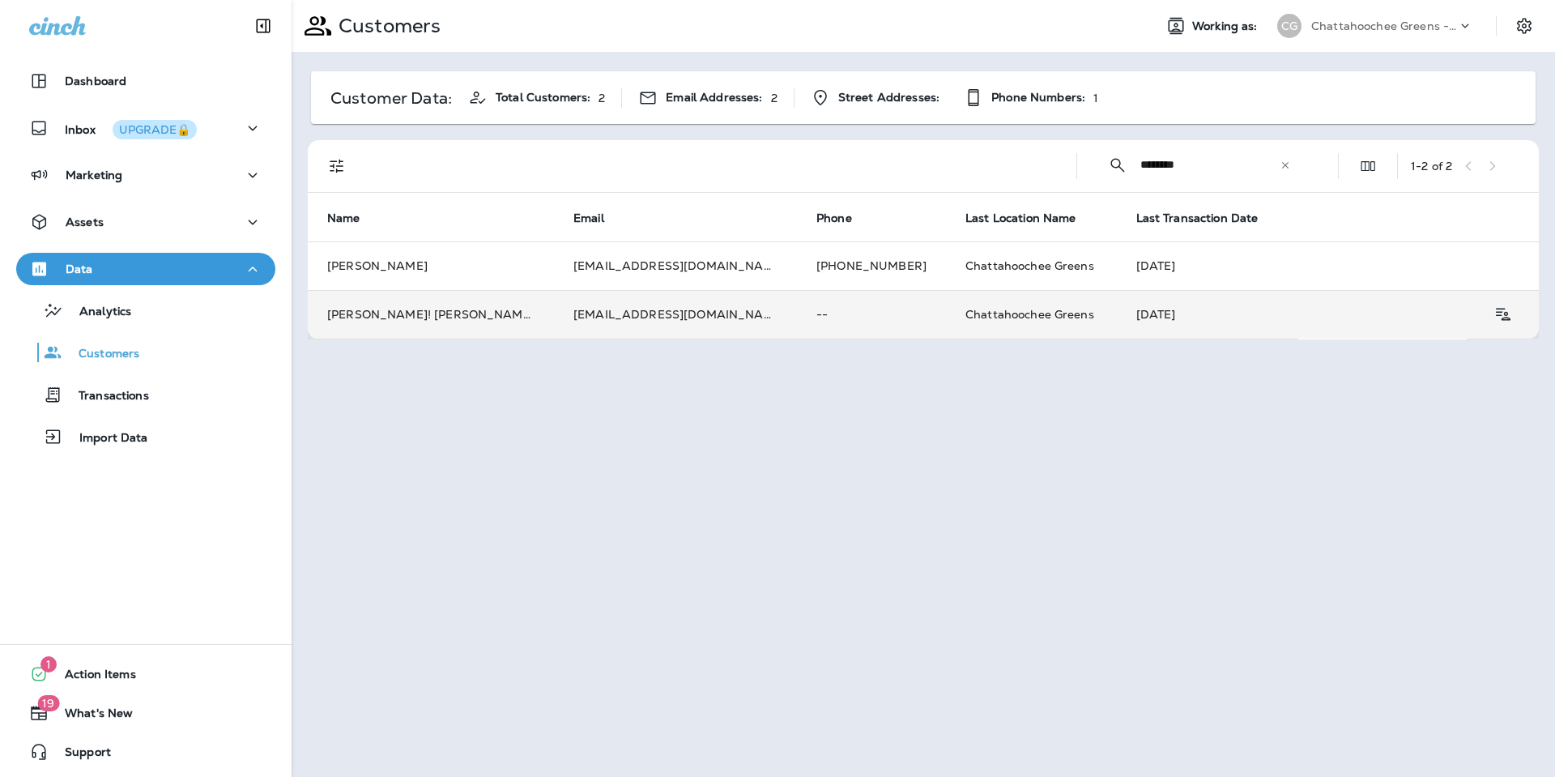
click at [495, 320] on td "[PERSON_NAME]! [PERSON_NAME]!" at bounding box center [431, 314] width 246 height 49
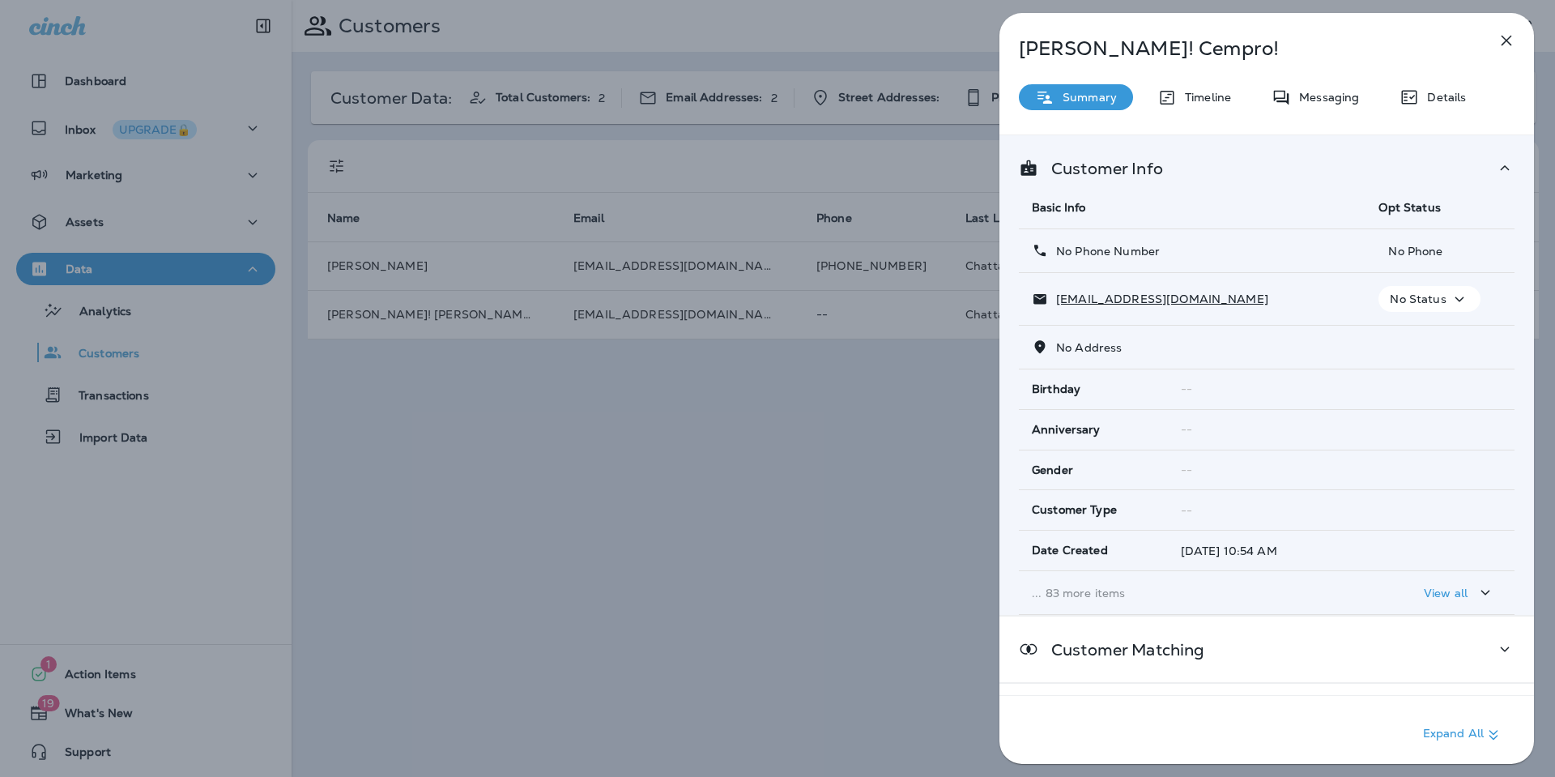
click at [1125, 593] on p "... 83 more items" at bounding box center [1192, 592] width 321 height 13
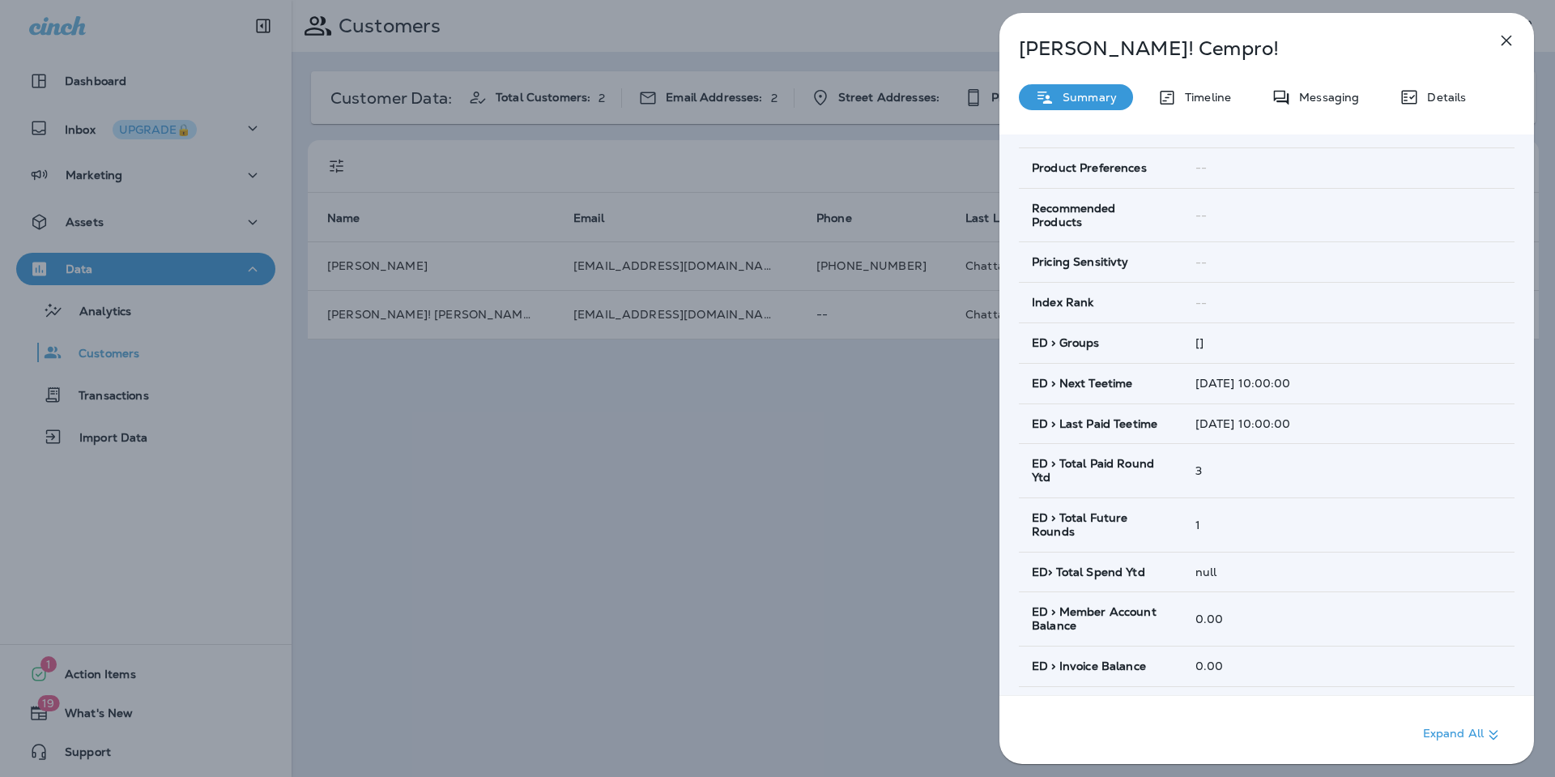
scroll to position [749, 0]
click at [505, 263] on div "[PERSON_NAME]! [PERSON_NAME]! Summary Timeline Messaging Details Customer Info …" at bounding box center [777, 388] width 1555 height 777
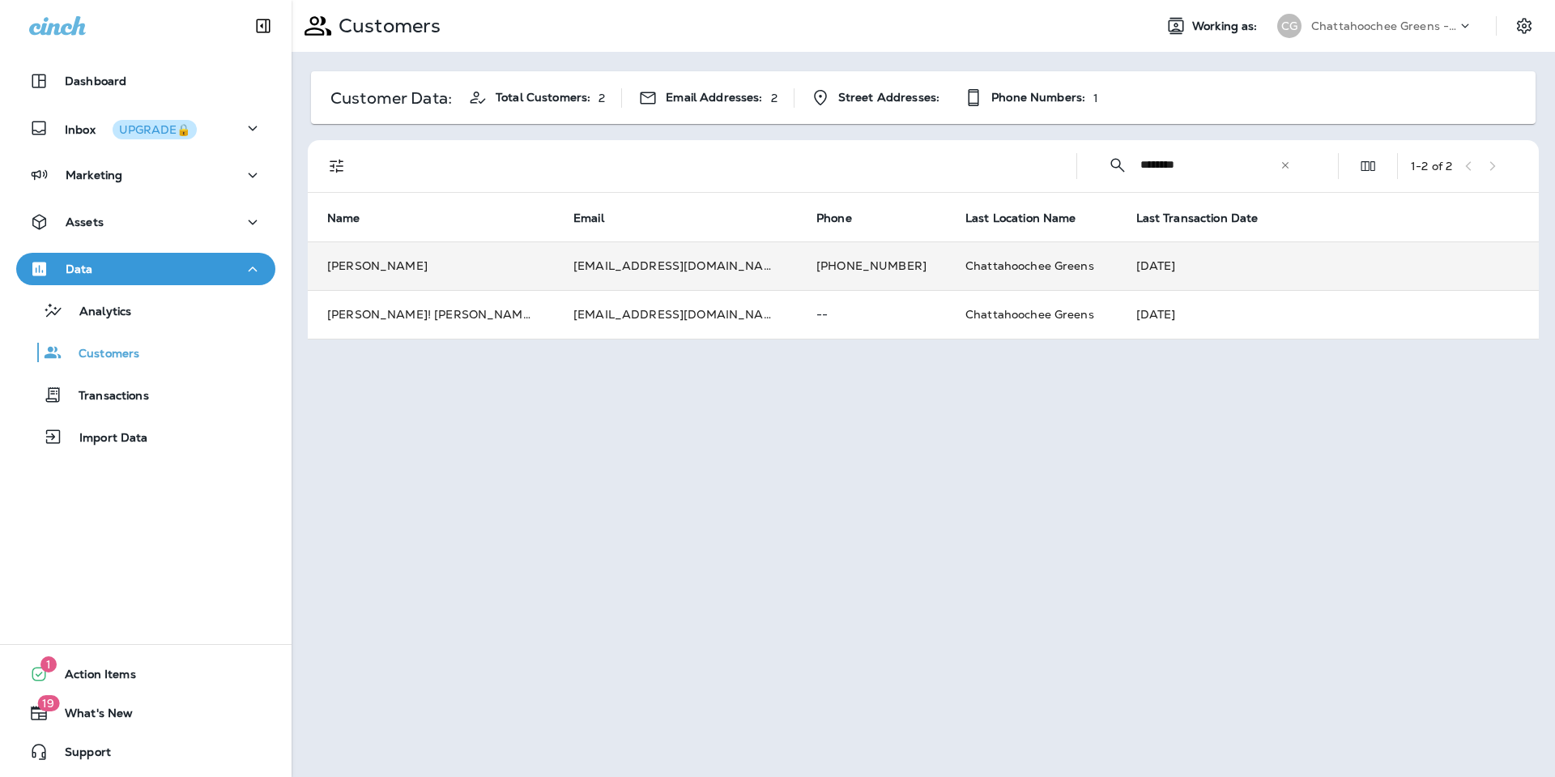
click at [471, 272] on td "[PERSON_NAME]" at bounding box center [431, 265] width 246 height 49
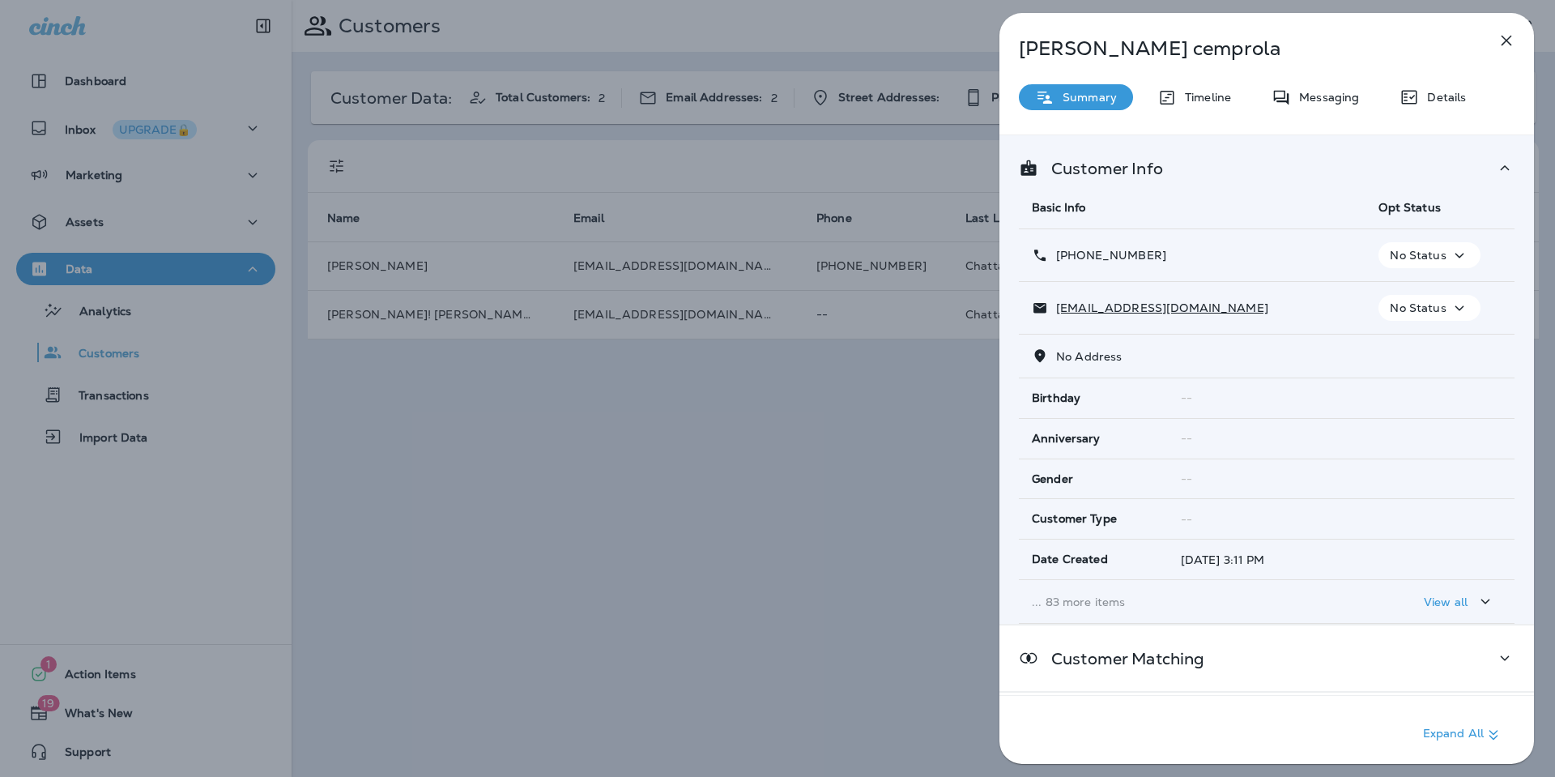
click at [1084, 603] on p "... 83 more items" at bounding box center [1192, 601] width 321 height 13
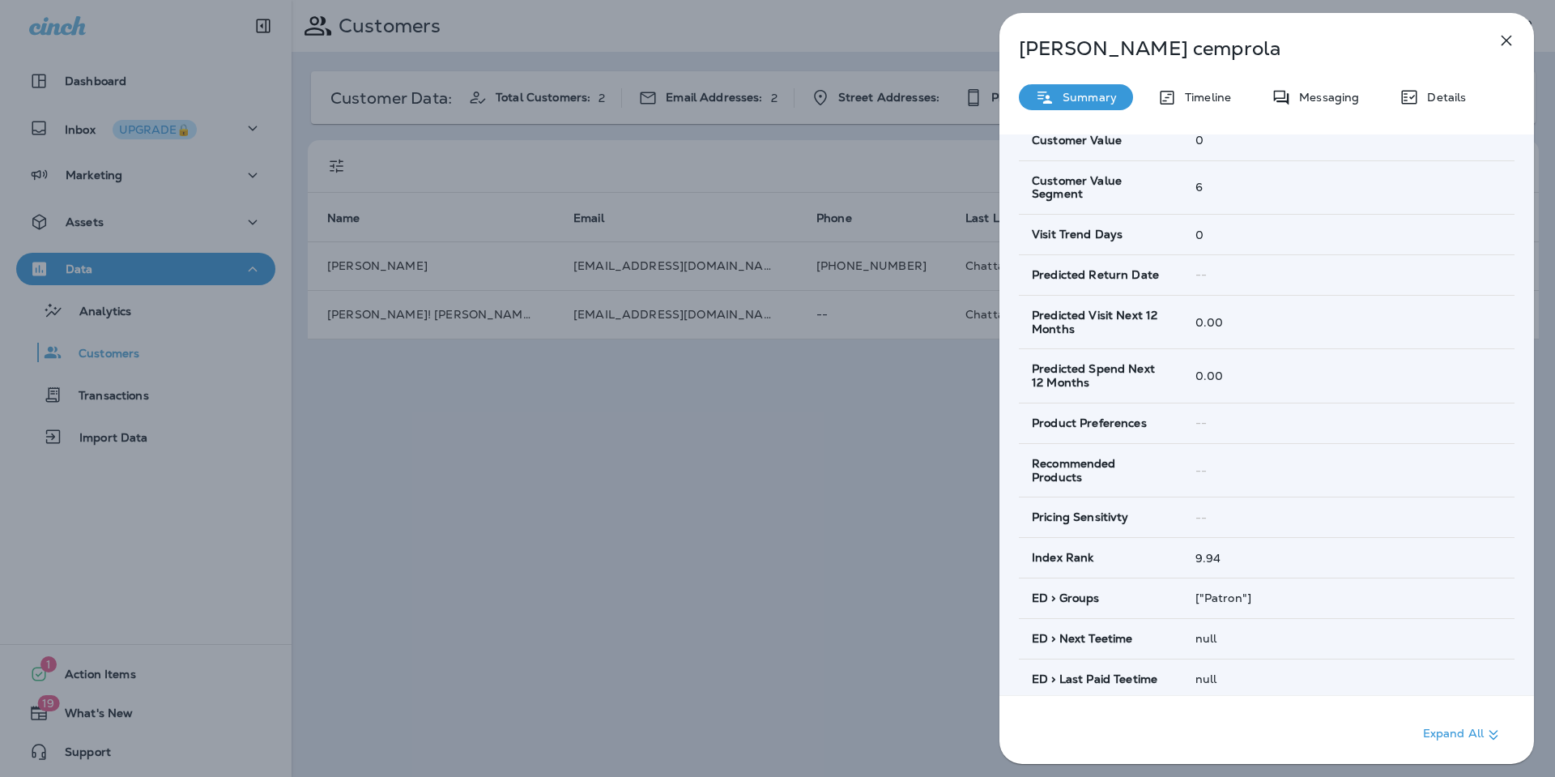
scroll to position [476, 0]
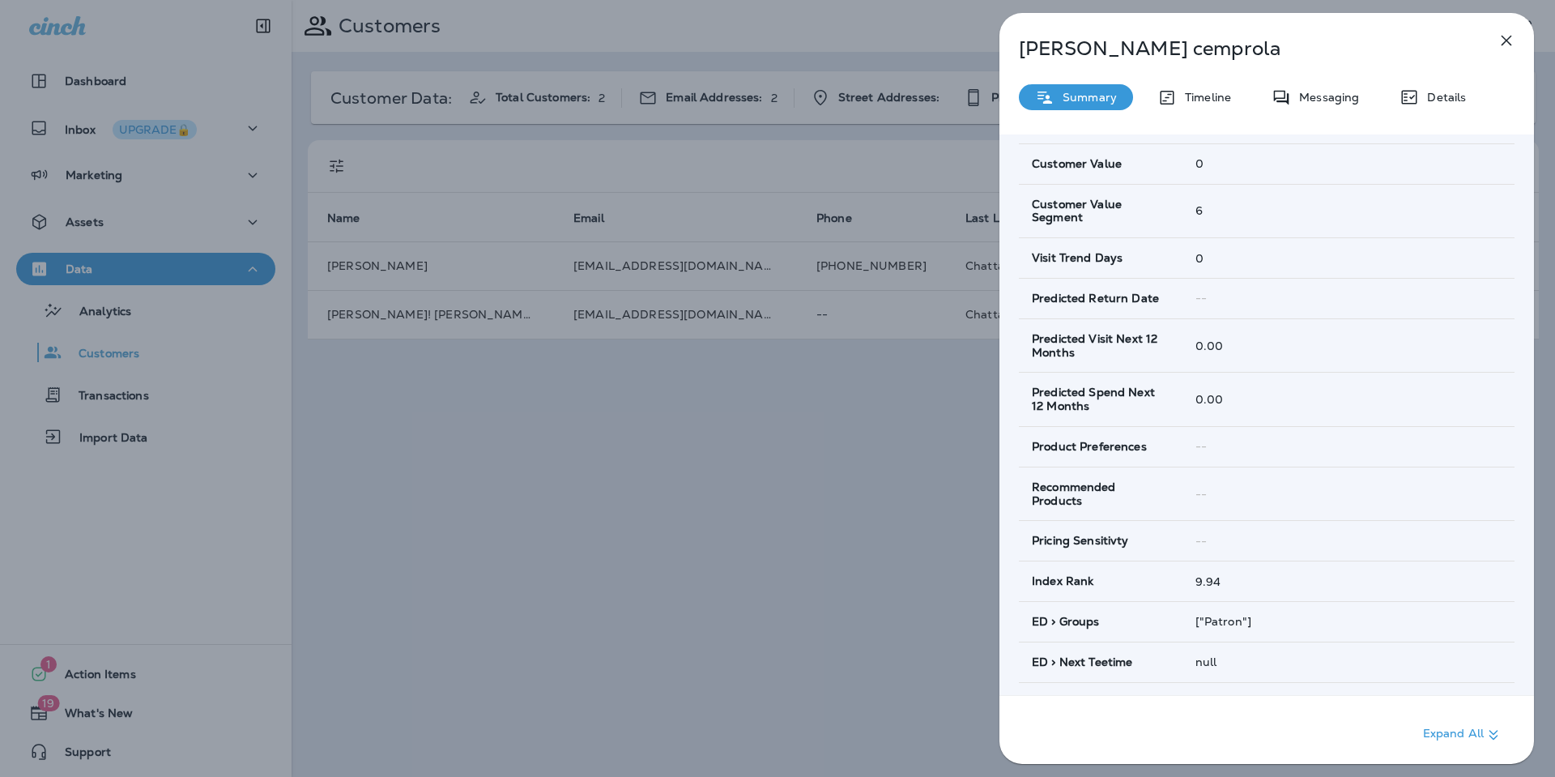
click at [864, 553] on div "[PERSON_NAME] Summary Timeline Messaging Details Customer Info Basic Info Opt S…" at bounding box center [777, 388] width 1555 height 777
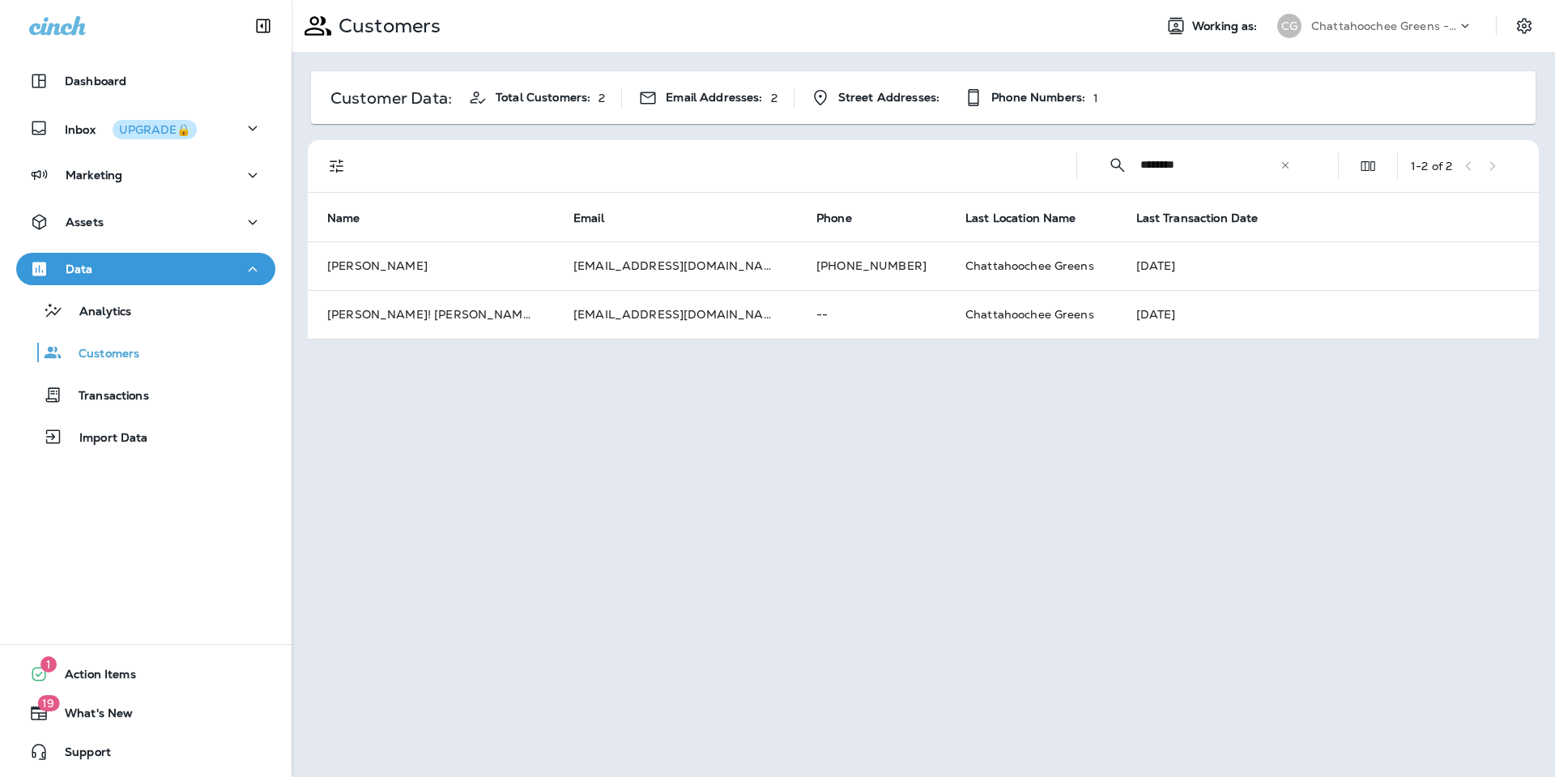
click at [1233, 168] on input "********" at bounding box center [1209, 164] width 139 height 43
type input "****"
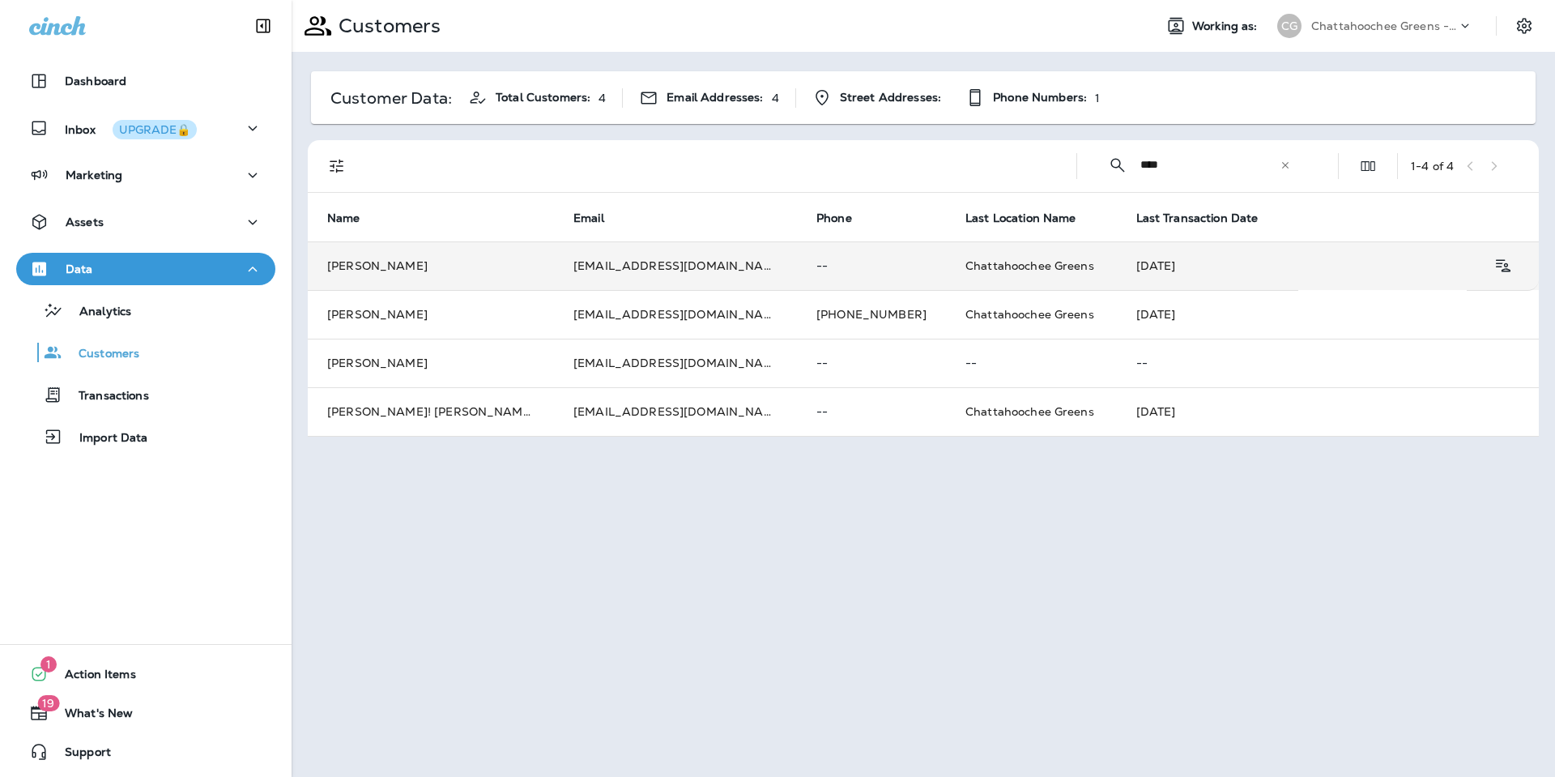
click at [466, 270] on td "[PERSON_NAME]" at bounding box center [431, 265] width 246 height 49
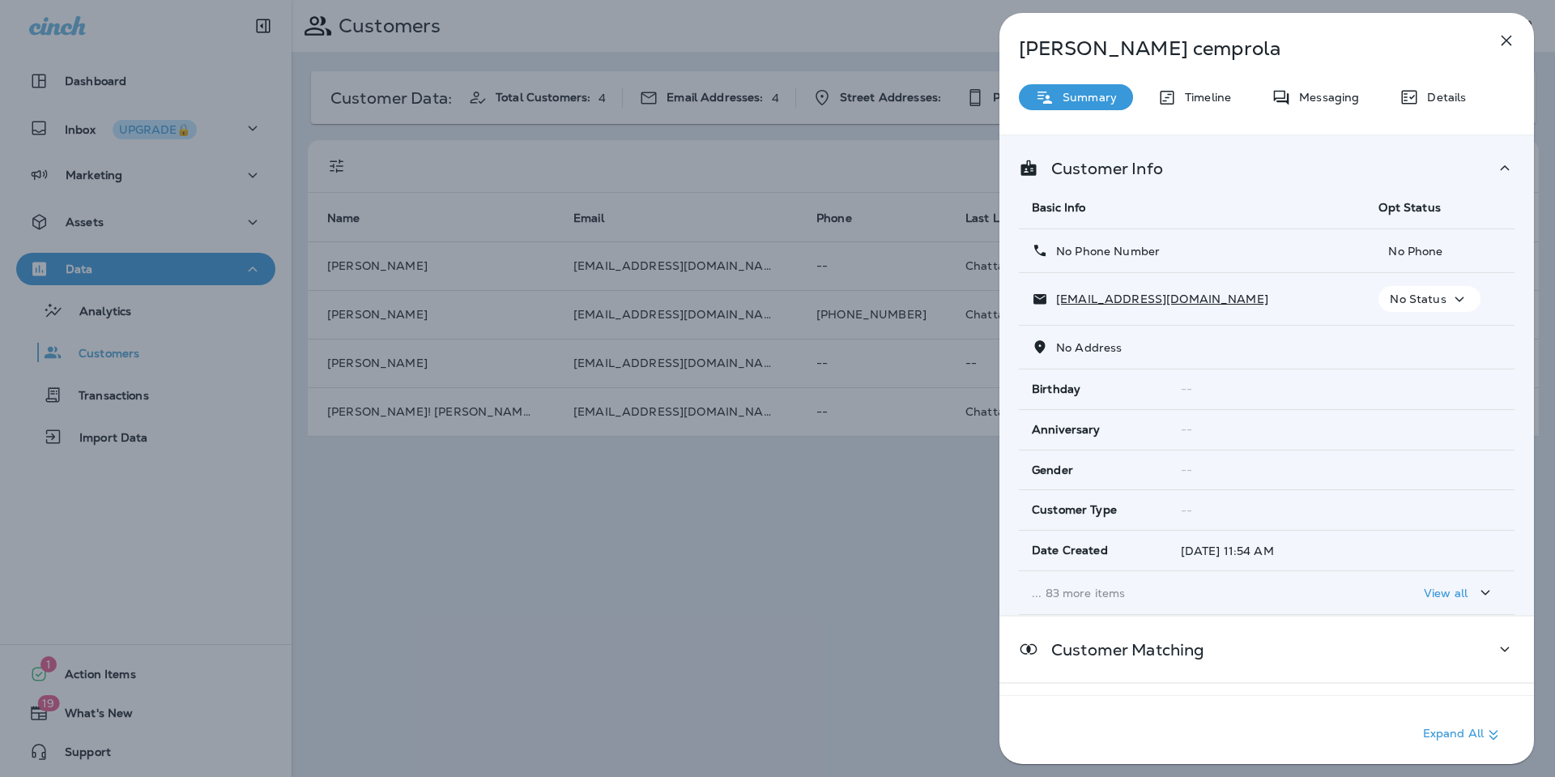
click at [1131, 607] on td "... 83 more items" at bounding box center [1192, 593] width 347 height 44
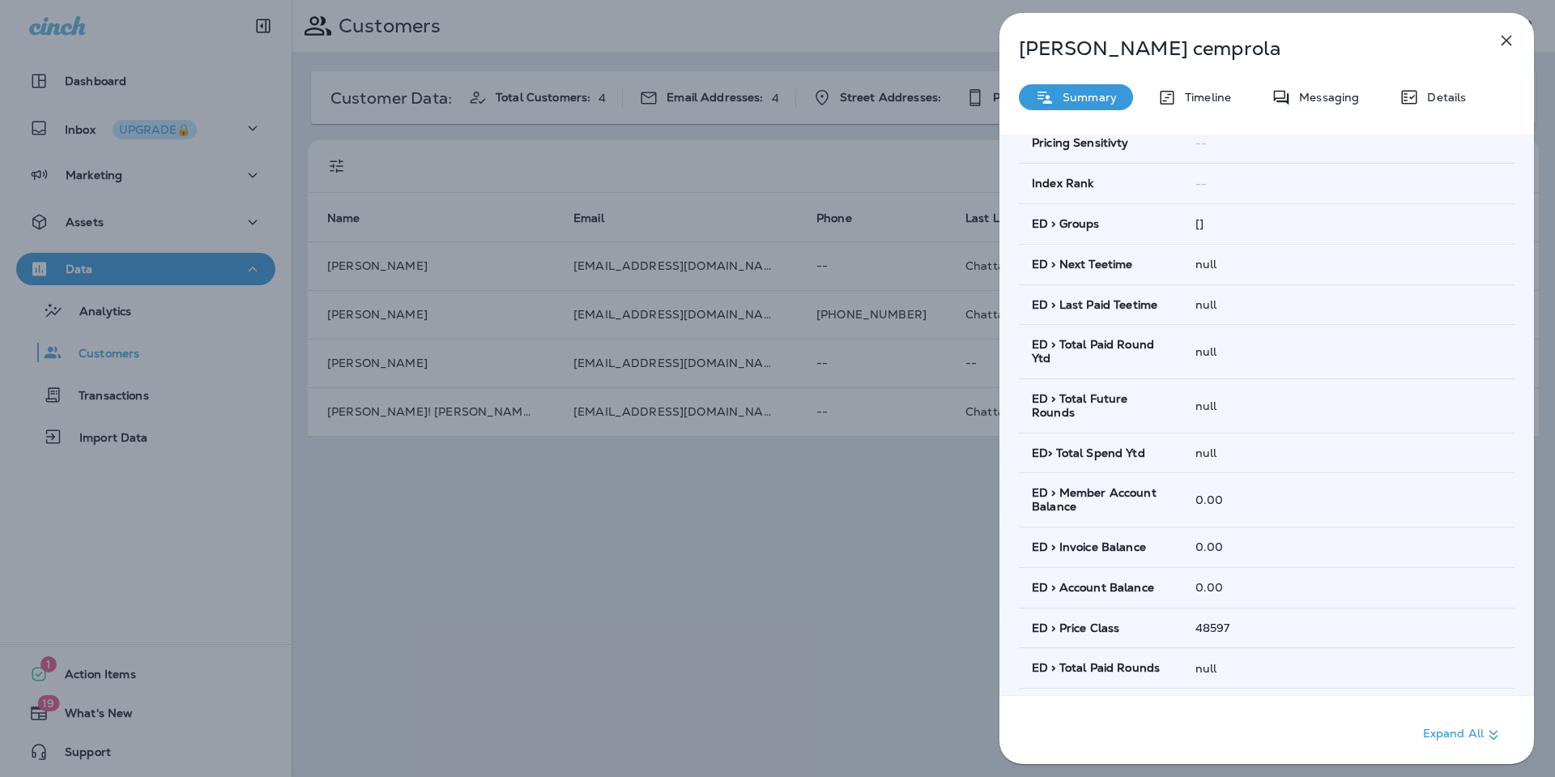
scroll to position [870, 0]
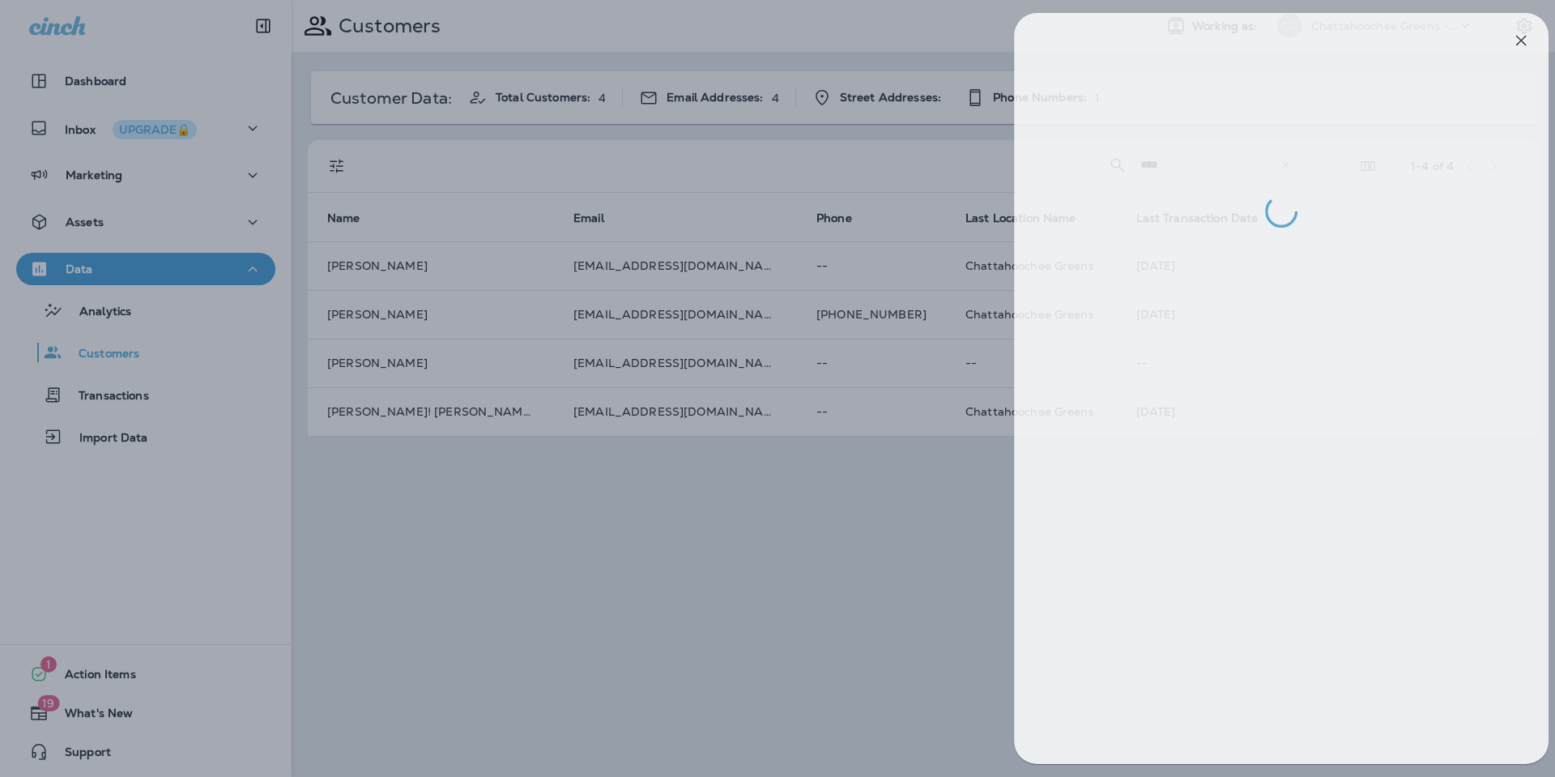
click at [692, 555] on div at bounding box center [792, 388] width 1555 height 777
